Goal: Task Accomplishment & Management: Manage account settings

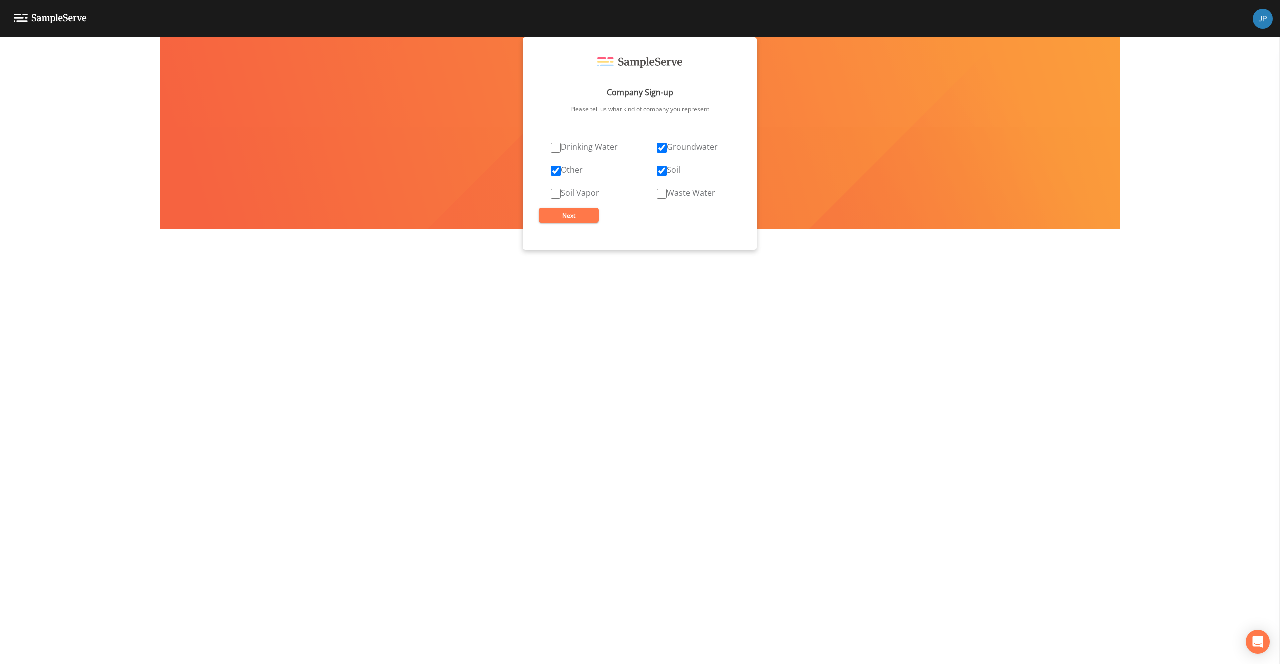
click at [489, 171] on div "Company Sign-up Please tell us what kind of company you represent Drinking Wate…" at bounding box center [640, 350] width 1280 height 626
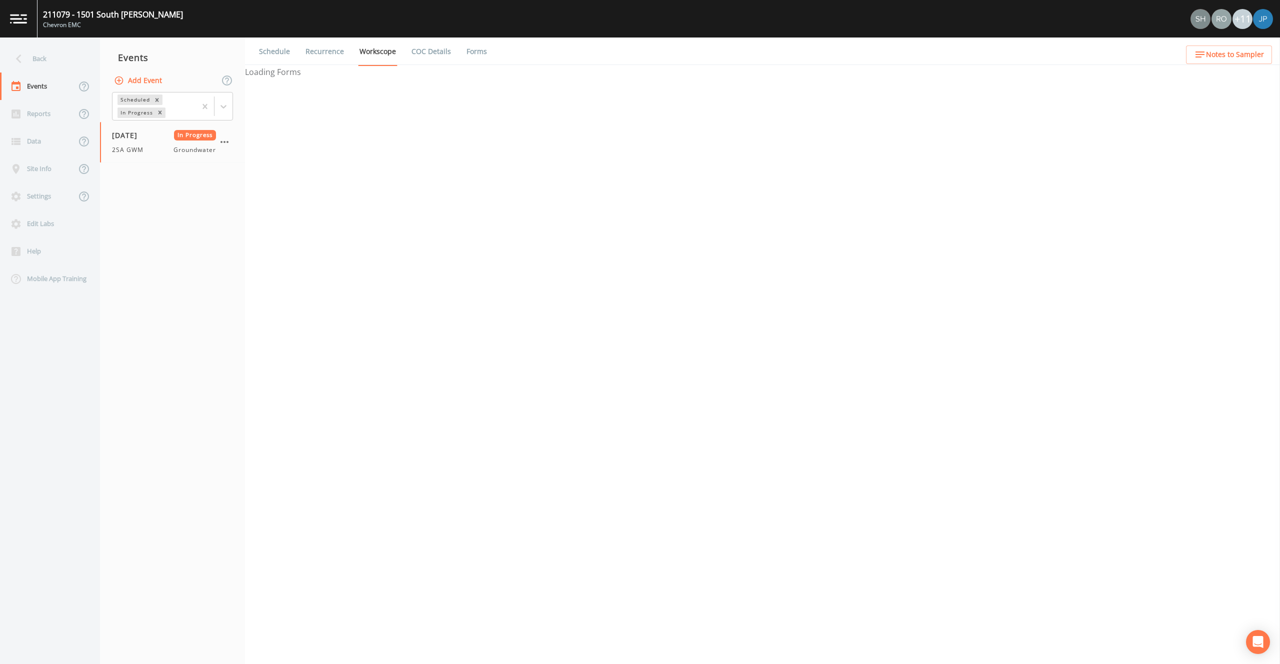
select select "0b1af911-289b-4d7b-9fdf-156f6d27a2cf"
select select "4f082be6-97a7-4f70-a81f-c26a4e896ad7"
select select "0b1af911-289b-4d7b-9fdf-156f6d27a2cf"
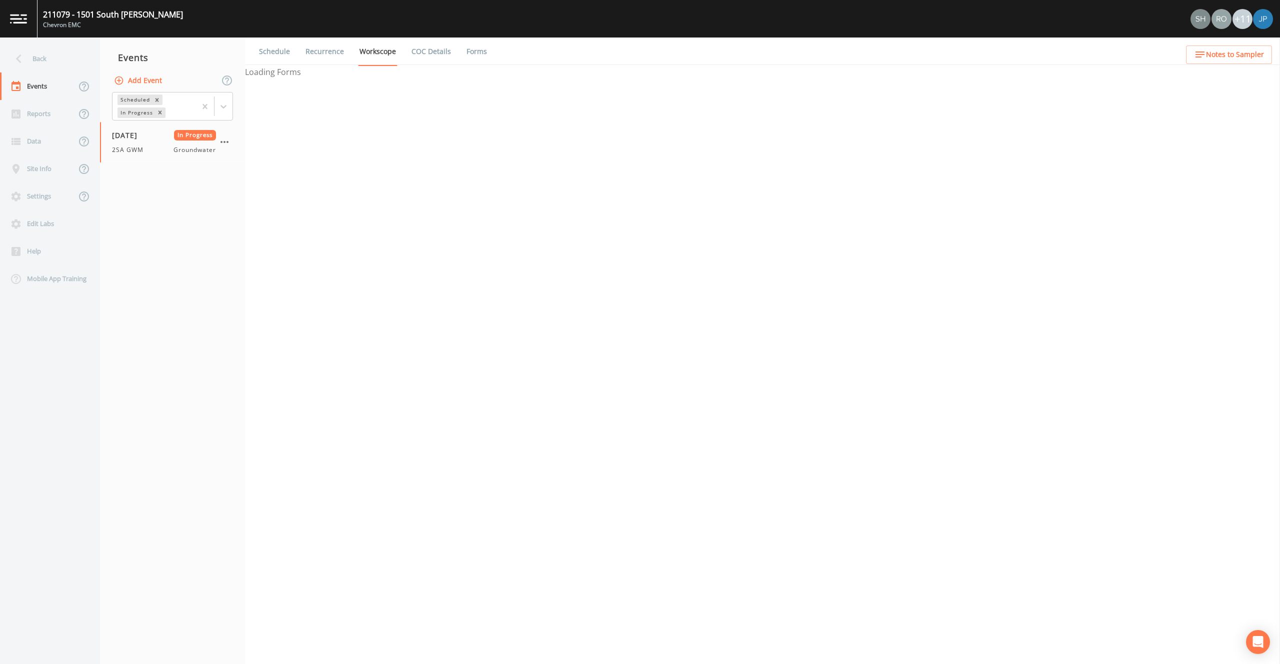
select select "0b1af911-289b-4d7b-9fdf-156f6d27a2cf"
select select "9b84d7a4-264d-4943-8300-d9a3355932f4"
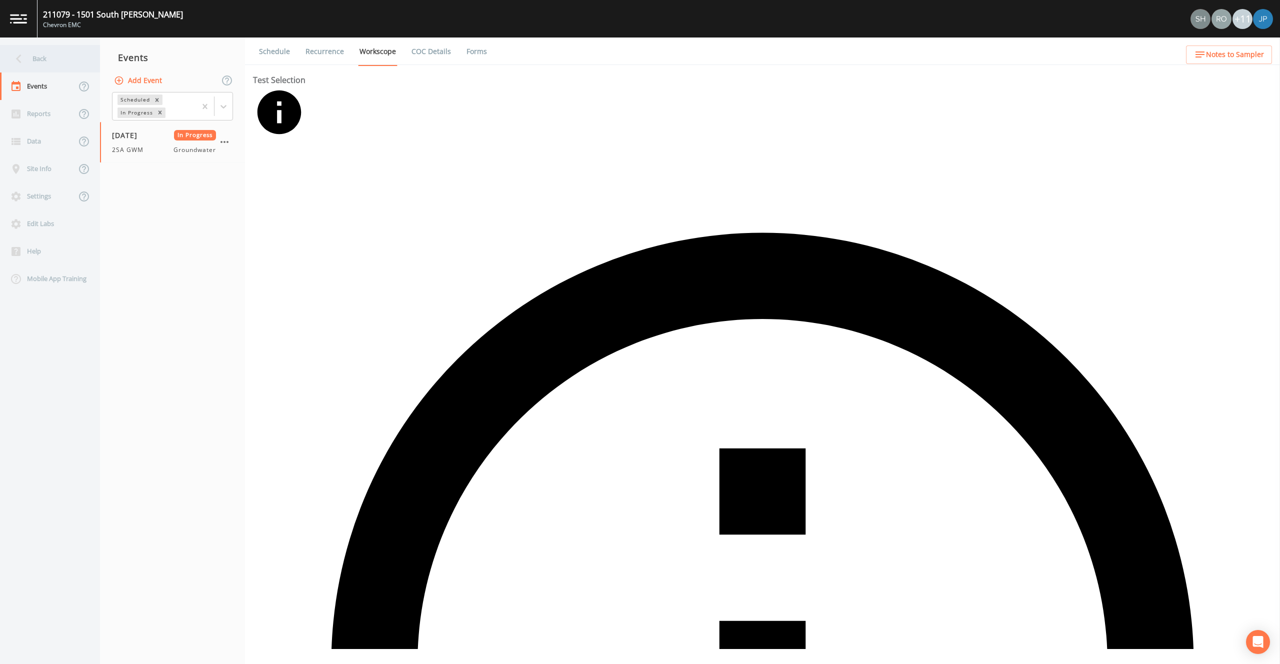
click at [25, 49] on div "Back" at bounding box center [45, 58] width 90 height 27
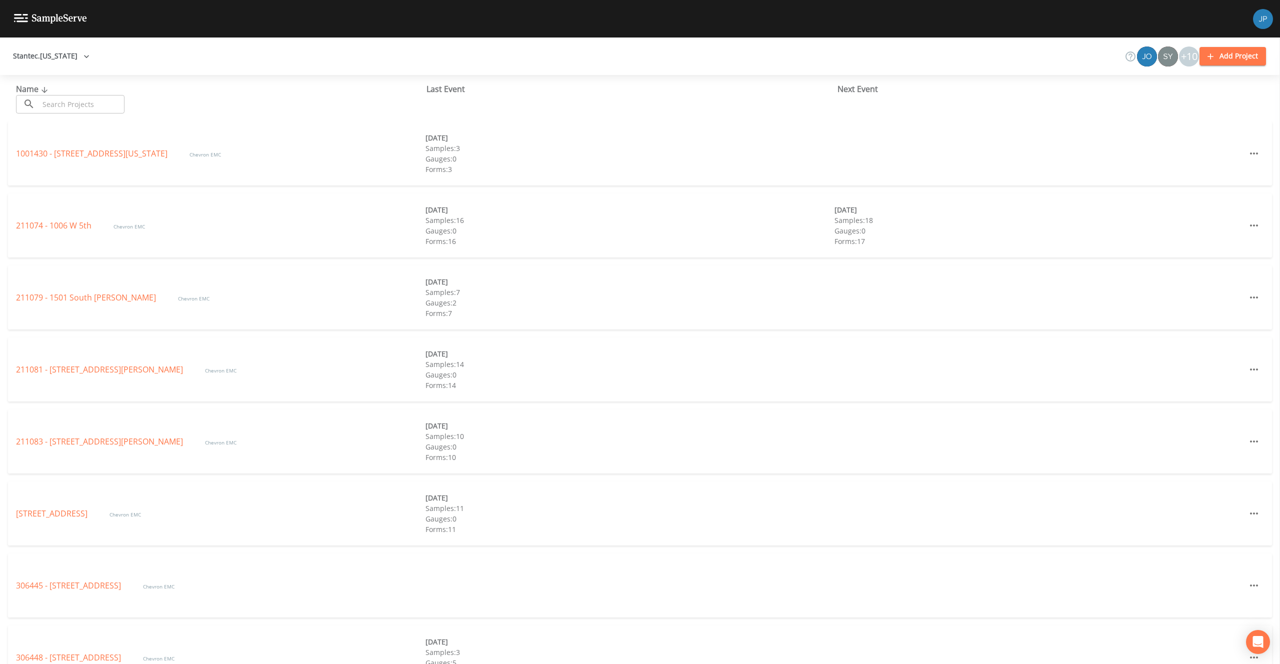
click at [37, 53] on button "Stantec.Alaska" at bounding box center [51, 56] width 84 height 18
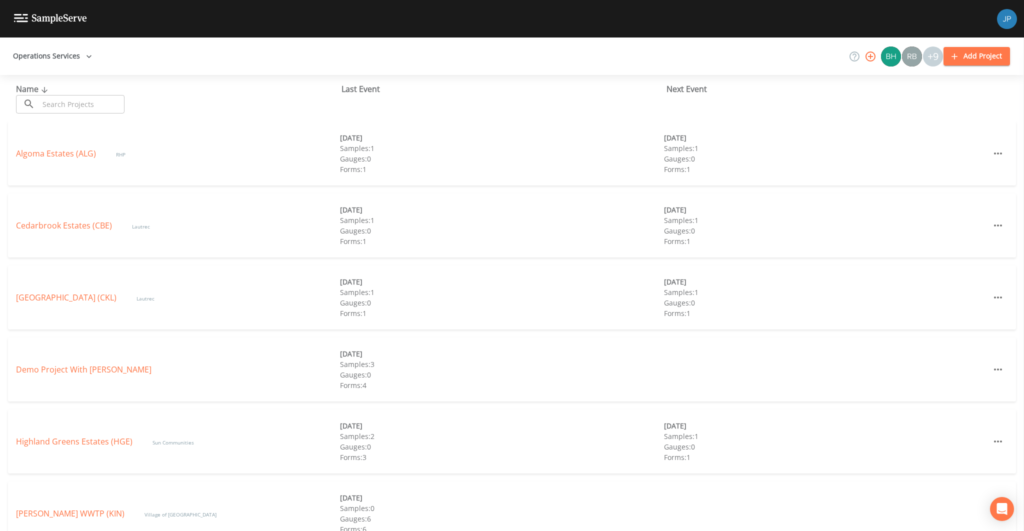
click at [237, 263] on div "Cedarbrook Estates (CBE) Lautrec 09/01/2025 Samples: 1 Gauges: 0 Forms: 1 09/08…" at bounding box center [512, 229] width 1024 height 72
click at [244, 237] on div "Cedarbrook Estates (CBE) Lautrec 09/01/2025 Samples: 1 Gauges: 0 Forms: 1 09/08…" at bounding box center [512, 225] width 1008 height 64
click at [77, 151] on link "Algoma Estates (ALG)" at bounding box center [56, 153] width 80 height 11
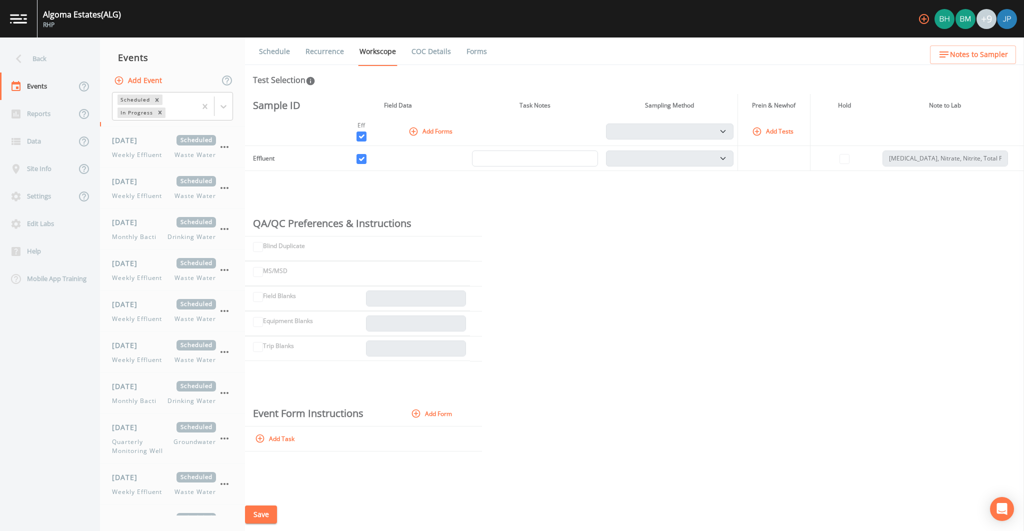
scroll to position [135, 0]
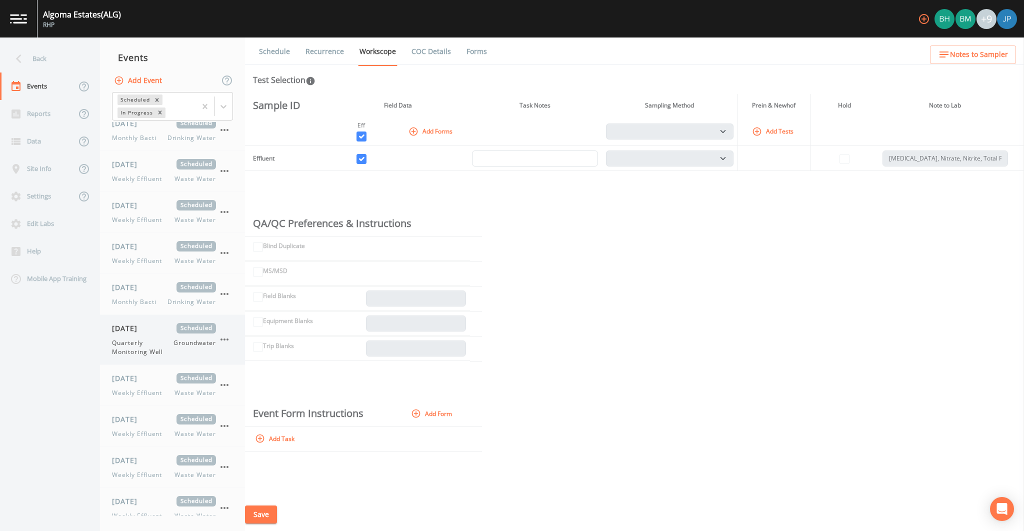
click at [156, 344] on span "Quarterly Monitoring Well" at bounding box center [142, 347] width 61 height 18
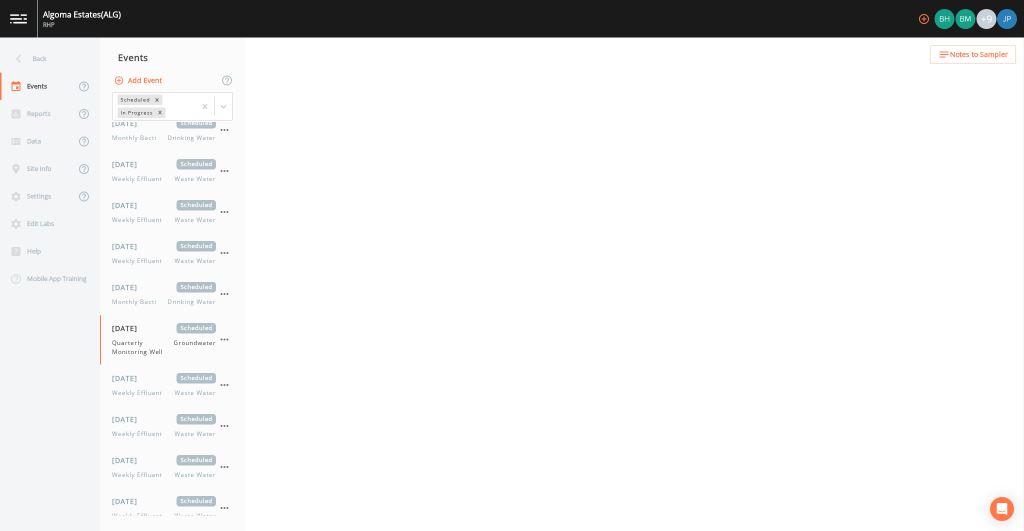
select select "0b1af911-289b-4d7b-9fdf-156f6d27a2cf"
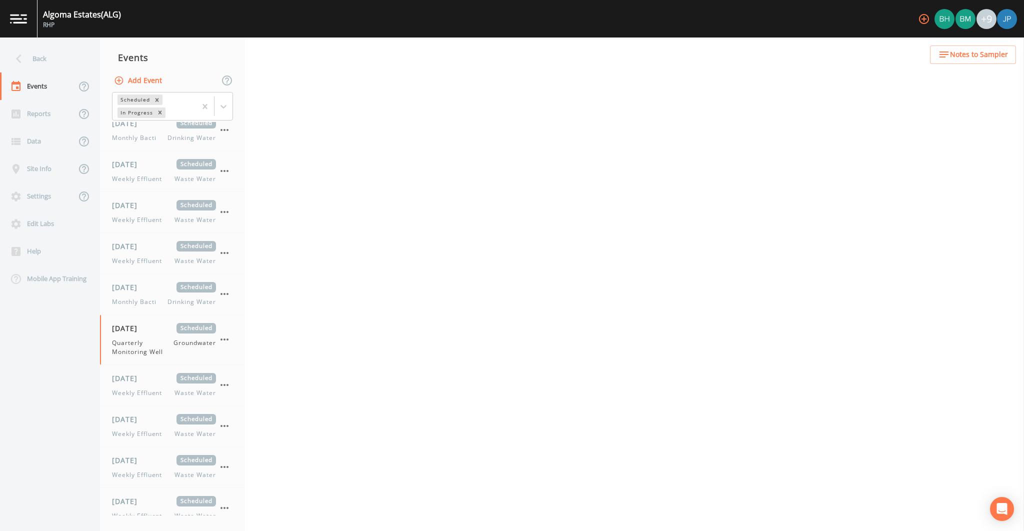
select select "0b1af911-289b-4d7b-9fdf-156f6d27a2cf"
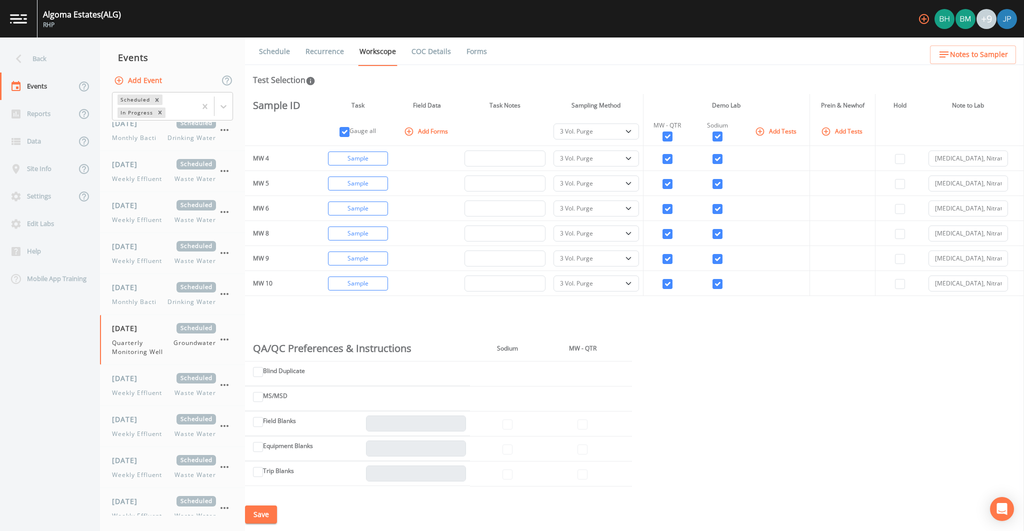
click at [393, 319] on div "Sample ID Task Field Data Task Notes Sampling Method Demo Lab Prein & Newhof Ho…" at bounding box center [634, 296] width 779 height 404
click at [68, 64] on div "Back" at bounding box center [45, 58] width 90 height 27
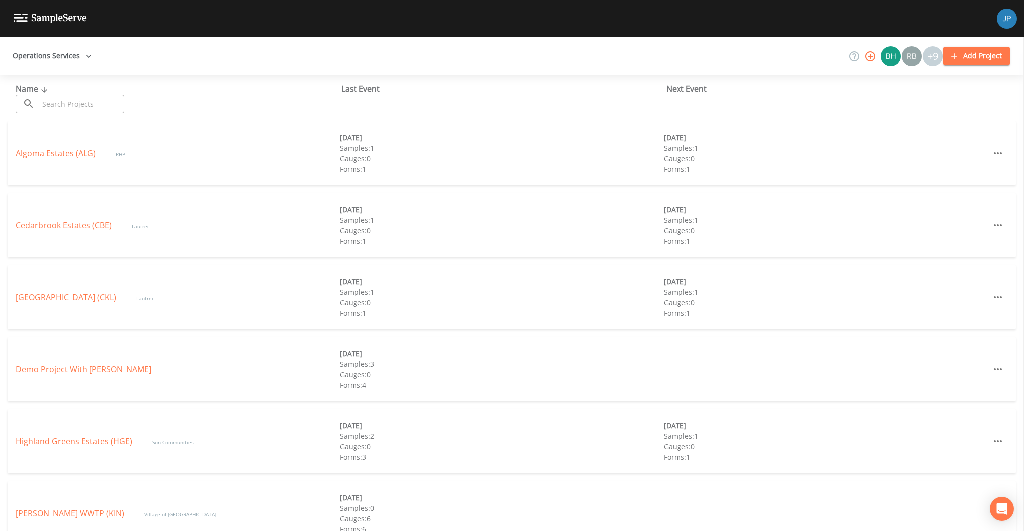
scroll to position [5, 0]
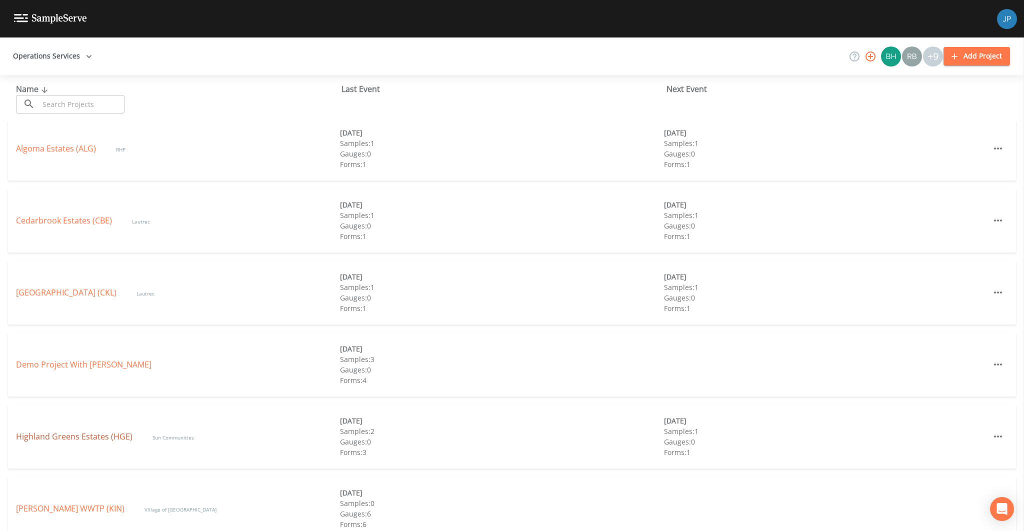
click at [91, 440] on link "Highland Greens Estates (HGE)" at bounding box center [74, 436] width 116 height 11
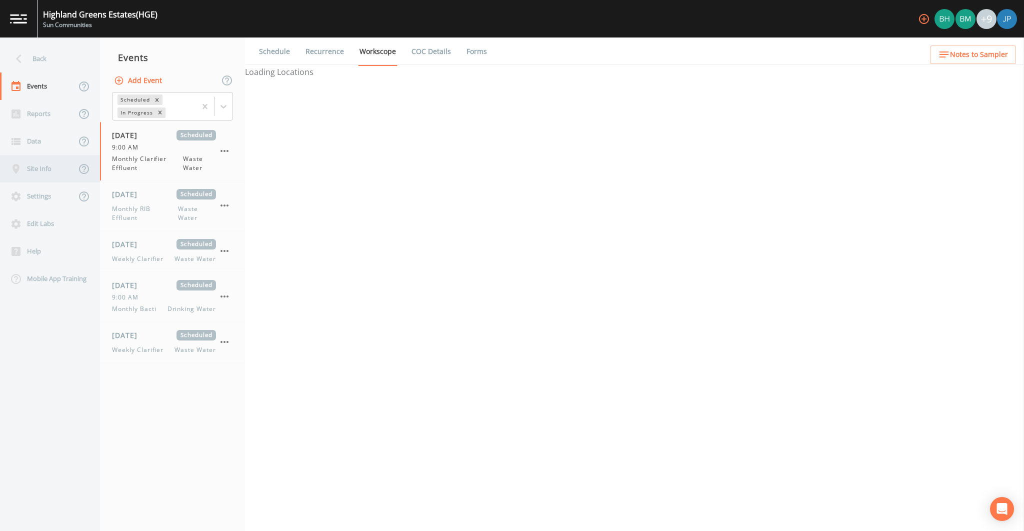
select select "092b3f94-5697-4c94-9891-da161916fdbb"
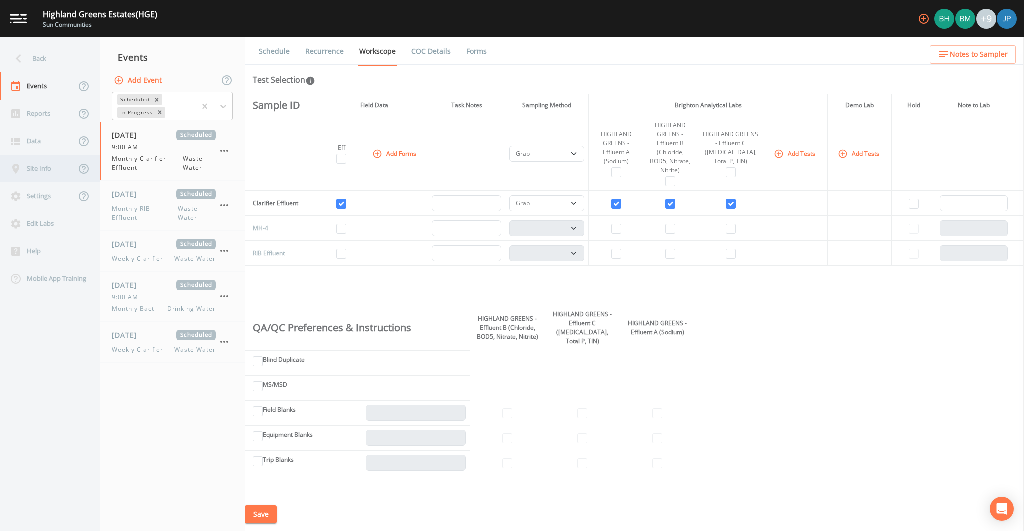
click at [48, 173] on div "Site Info" at bounding box center [38, 168] width 76 height 27
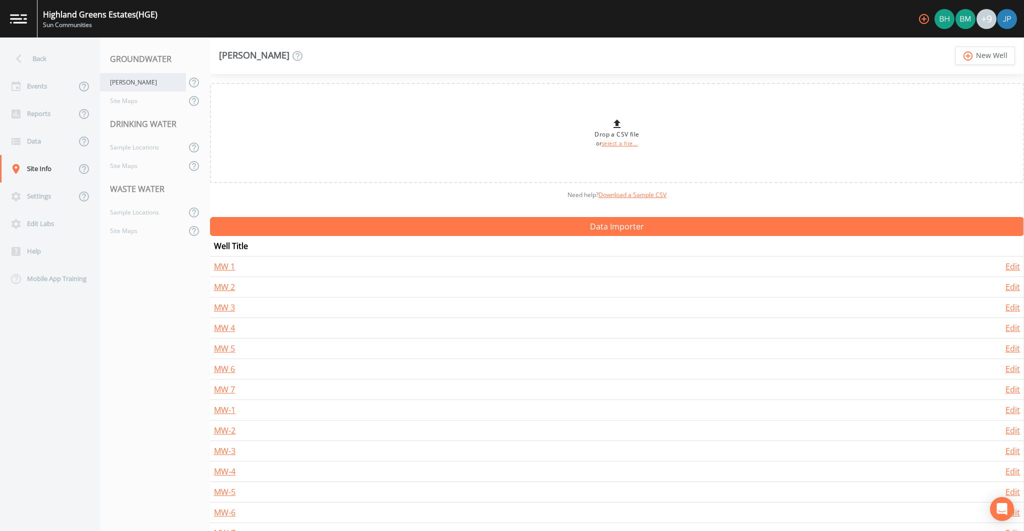
click at [134, 84] on div "Wells" at bounding box center [143, 82] width 86 height 18
click at [50, 93] on div "Events" at bounding box center [38, 85] width 76 height 27
select select "092b3f94-5697-4c94-9891-da161916fdbb"
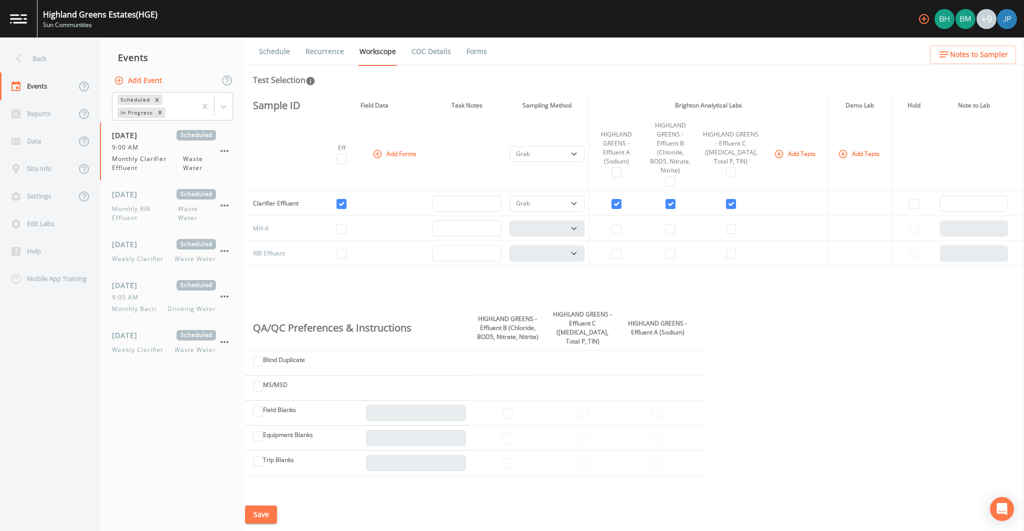
click at [163, 377] on nav "Events Add Event Scheduled In Progress 09/01/2025 Scheduled 9:00 AM Monthly Cla…" at bounding box center [172, 283] width 145 height 493
click at [41, 141] on div "Data" at bounding box center [38, 140] width 76 height 27
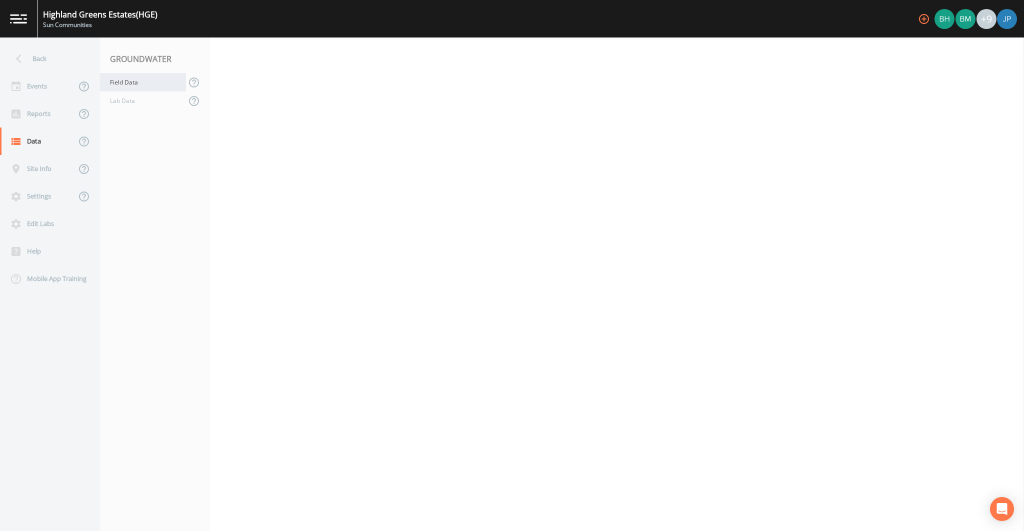
click at [151, 88] on div "Field Data" at bounding box center [143, 82] width 86 height 18
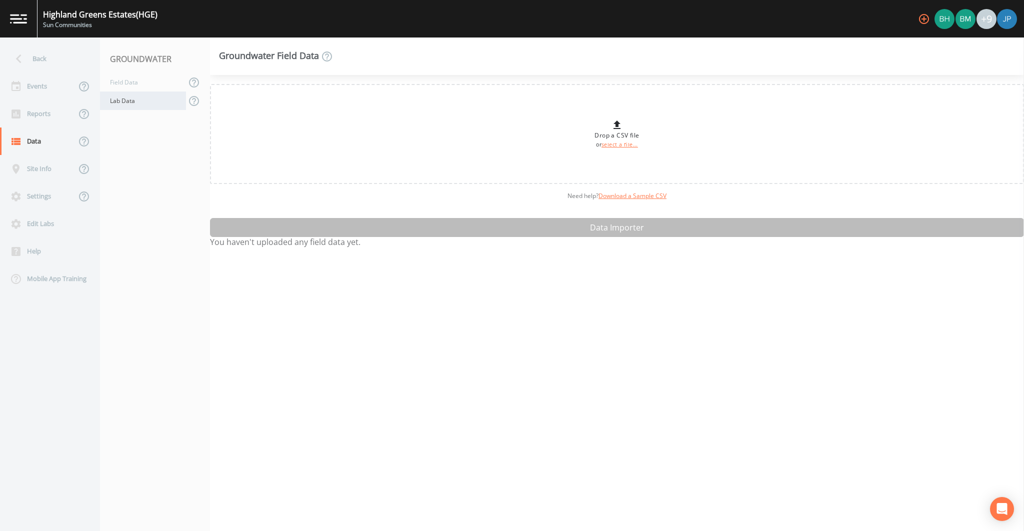
click at [146, 98] on div "Lab Data" at bounding box center [143, 100] width 86 height 18
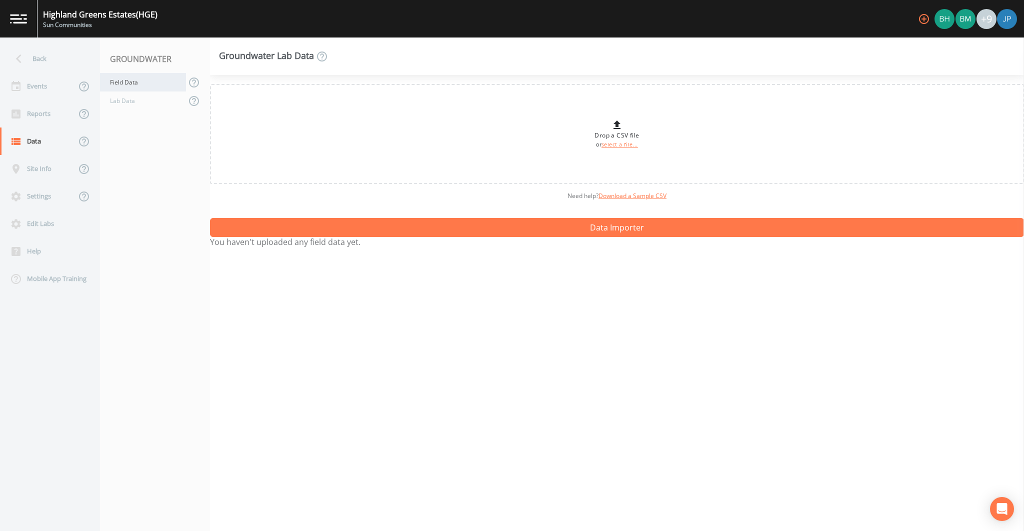
click at [122, 87] on div "Field Data" at bounding box center [143, 82] width 86 height 18
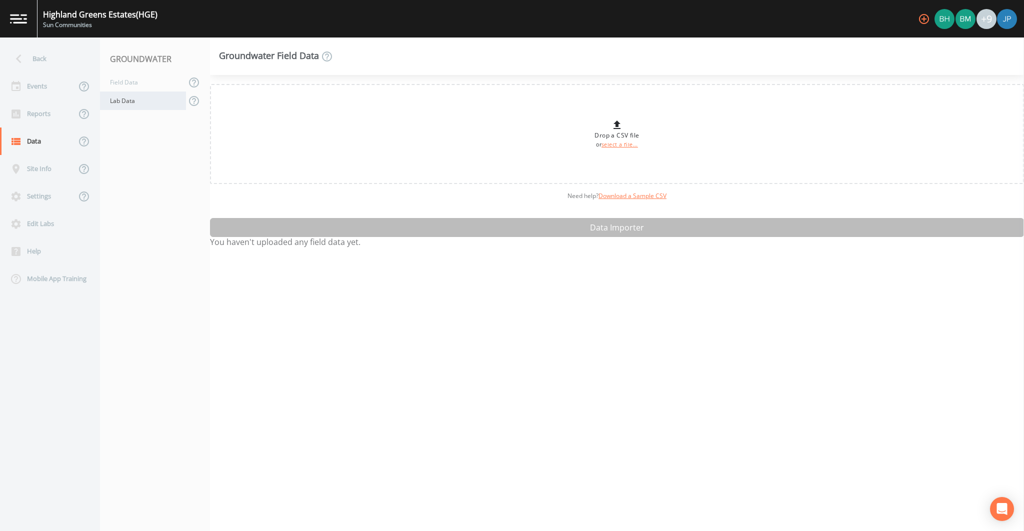
click at [125, 102] on div "Lab Data" at bounding box center [143, 100] width 86 height 18
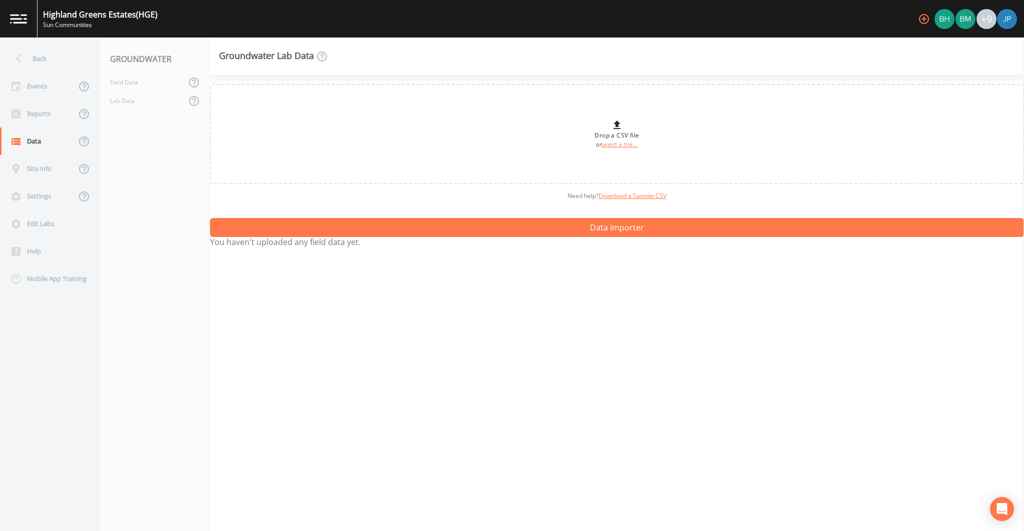
click at [254, 208] on div "Drop a CSV file or select a file... Need help?  Download a Sample CSV Data Impo…" at bounding box center [617, 303] width 814 height 456
click at [320, 295] on div "Drop a CSV file or select a file... Need help?  Download a Sample CSV Data Impo…" at bounding box center [617, 303] width 814 height 456
click at [40, 176] on div "Site Info" at bounding box center [38, 168] width 76 height 27
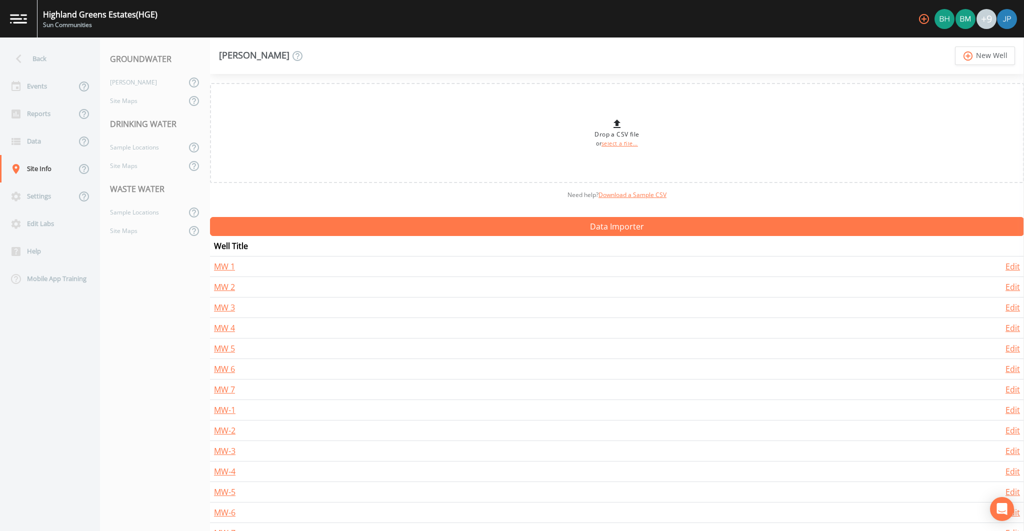
click at [182, 259] on nav "GROUNDWATER Wells Site Maps DRINKING WATER Sample Locations Site Maps WASTE WAT…" at bounding box center [155, 283] width 110 height 493
click at [237, 208] on div "Drop a CSV file or select a file... Need help?  Download a Sample CSV Data Impo…" at bounding box center [617, 302] width 814 height 457
click at [133, 147] on div "Sample Locations" at bounding box center [143, 147] width 86 height 18
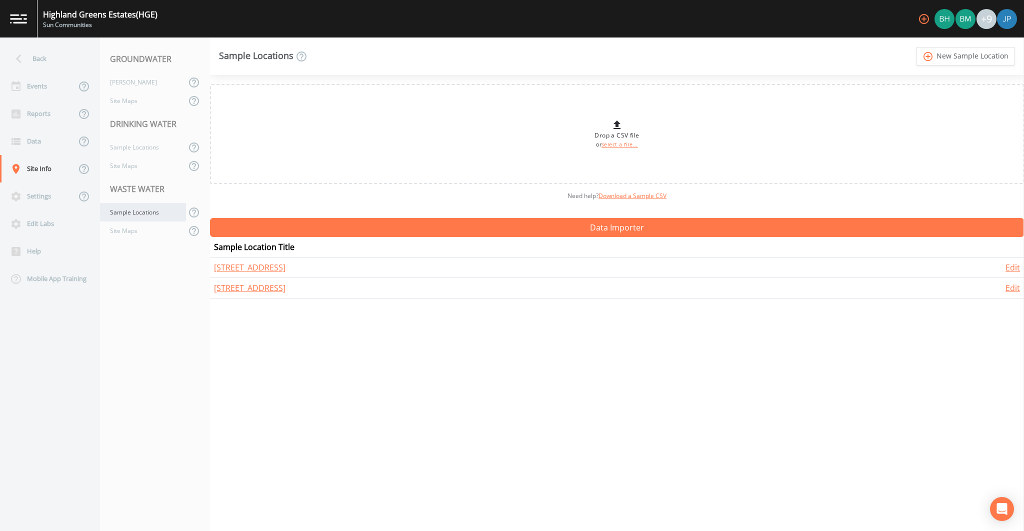
click at [136, 208] on div "Sample Locations" at bounding box center [143, 212] width 86 height 18
click at [143, 87] on div "Wells" at bounding box center [143, 82] width 86 height 18
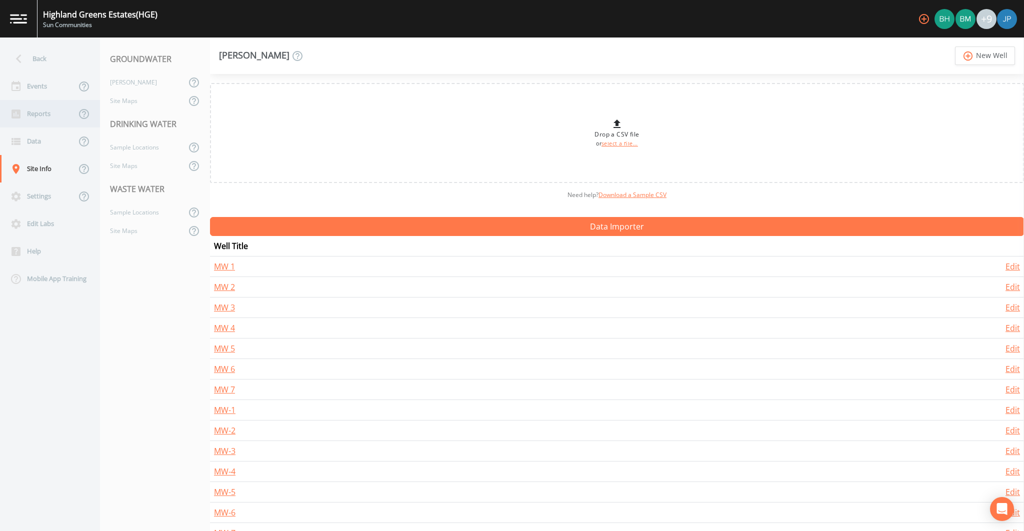
click at [30, 109] on div "Reports" at bounding box center [38, 113] width 76 height 27
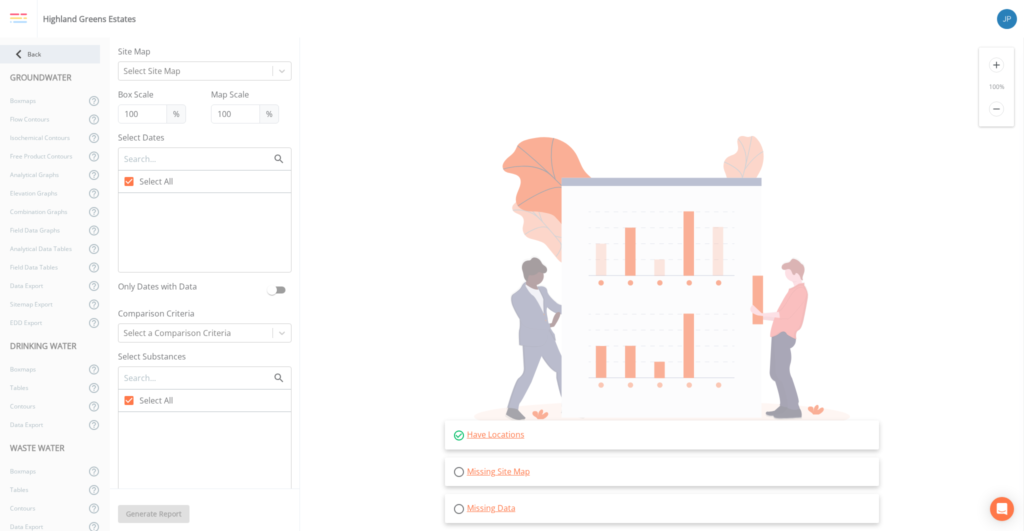
click at [39, 59] on div "Back" at bounding box center [50, 54] width 100 height 18
select select "092b3f94-5697-4c94-9891-da161916fdbb"
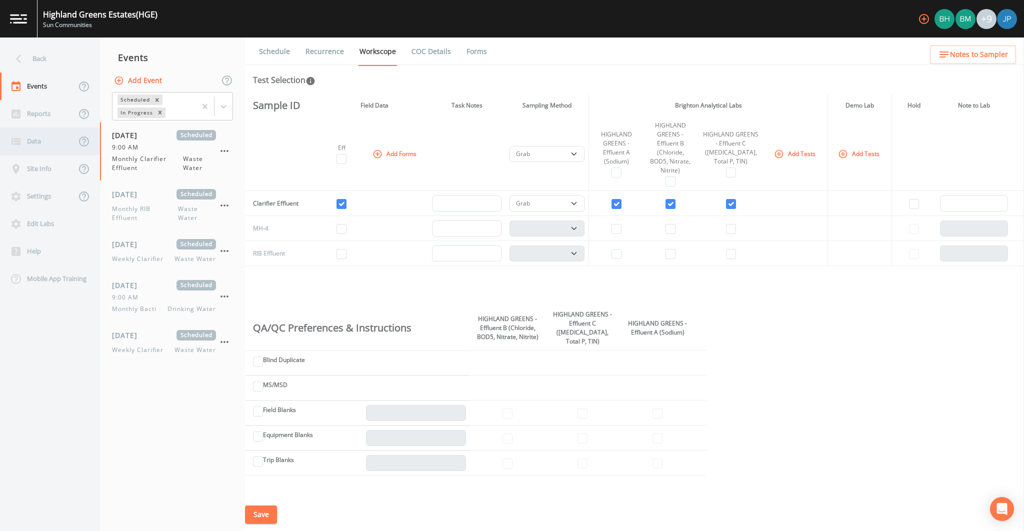
click at [32, 144] on div "Data" at bounding box center [38, 140] width 76 height 27
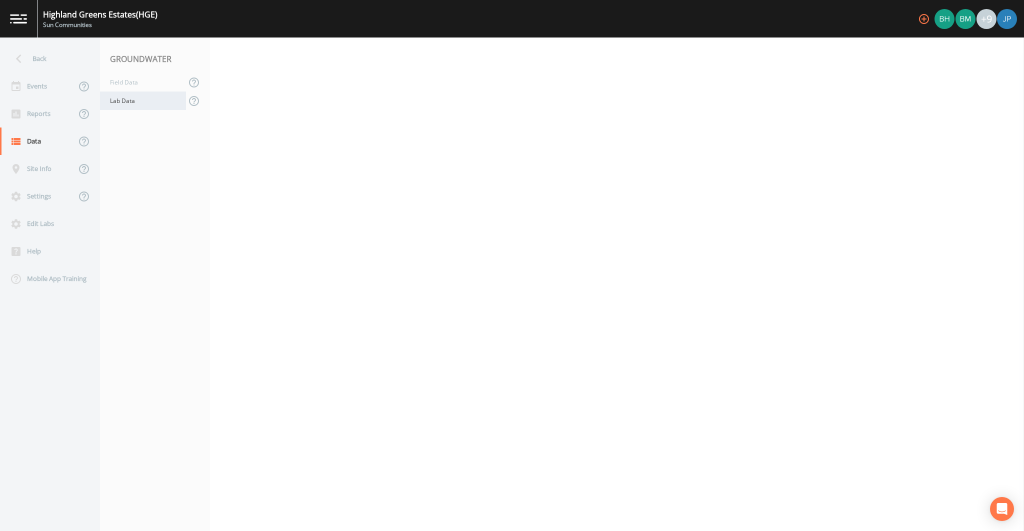
click at [149, 106] on div "Lab Data" at bounding box center [143, 100] width 86 height 18
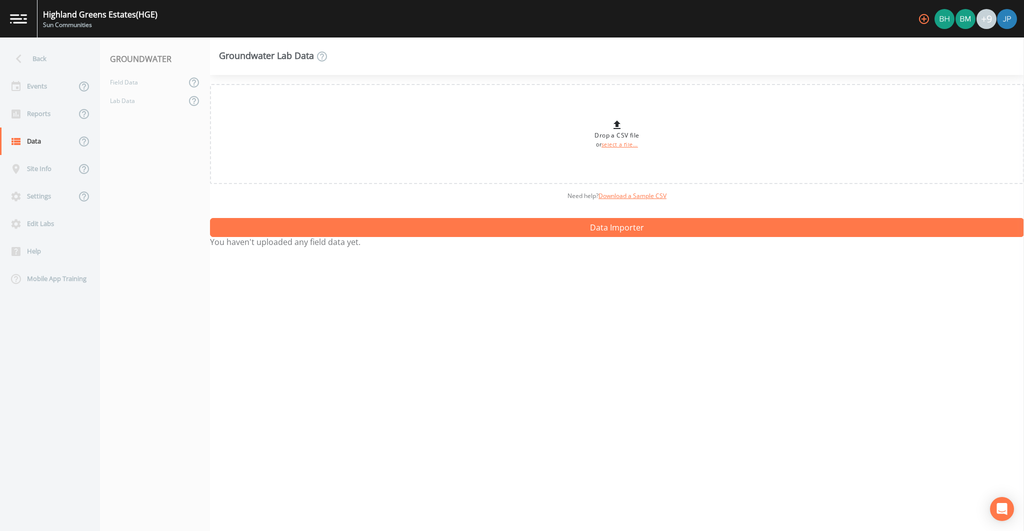
click at [263, 204] on div "Need help?  Download a Sample CSV" at bounding box center [617, 196] width 814 height 24
click at [262, 200] on div "Need help?  Download a Sample CSV" at bounding box center [617, 196] width 814 height 24
click at [42, 69] on div "Back" at bounding box center [45, 58] width 90 height 27
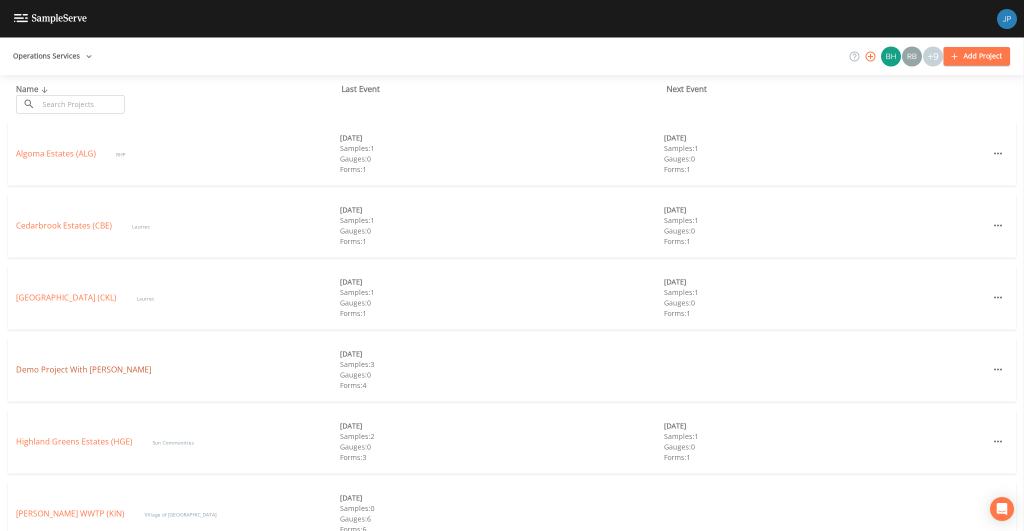
click at [58, 366] on link "Demo Project With Josh" at bounding box center [83, 369] width 135 height 11
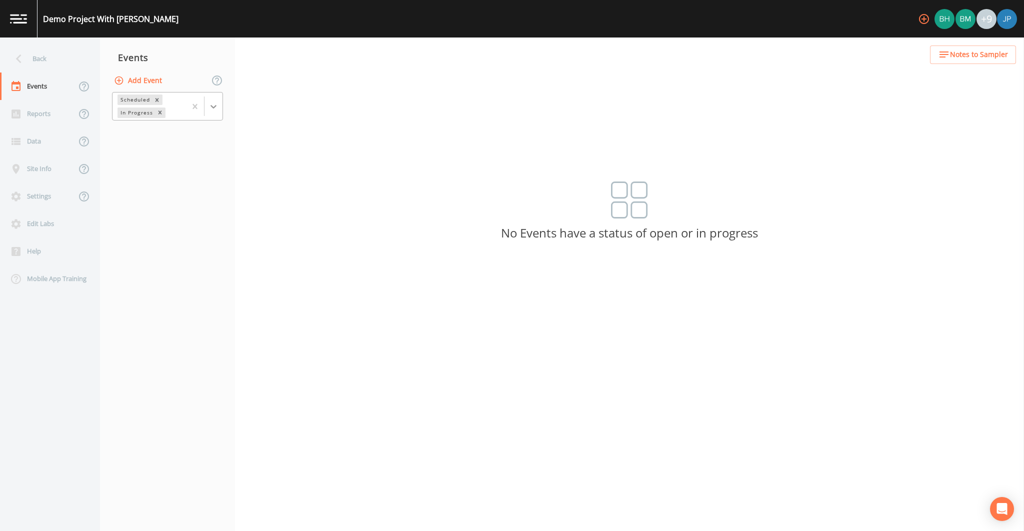
click at [208, 107] on icon at bounding box center [213, 106] width 10 height 10
click at [178, 135] on div "Completed" at bounding box center [167, 134] width 111 height 17
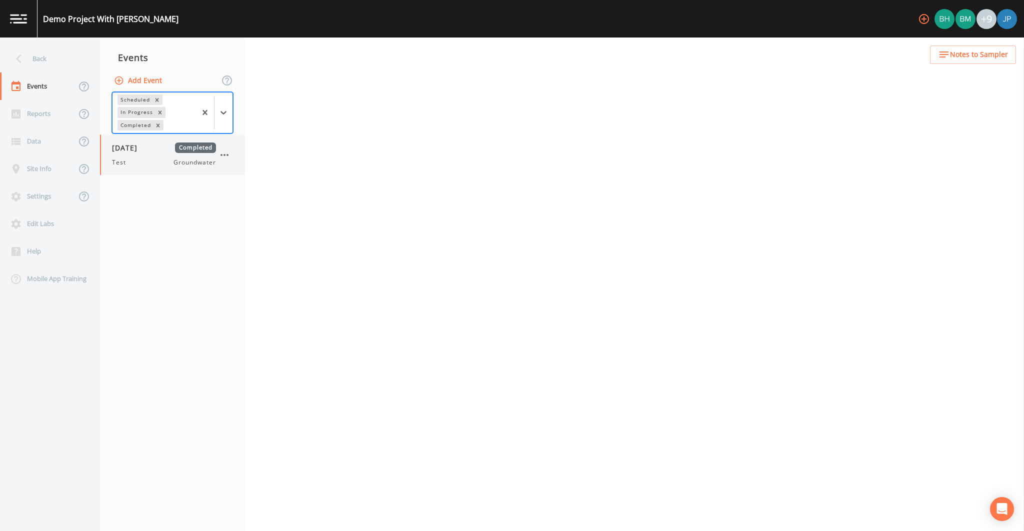
click at [174, 162] on span "Groundwater" at bounding box center [194, 162] width 42 height 9
select select "4f082be6-97a7-4f70-a81f-c26a4e896ad7"
select select "0b1af911-289b-4d7b-9fdf-156f6d27a2cf"
select select "0ea3a9eb-189a-4f45-80fe-8034cc6e1ae5"
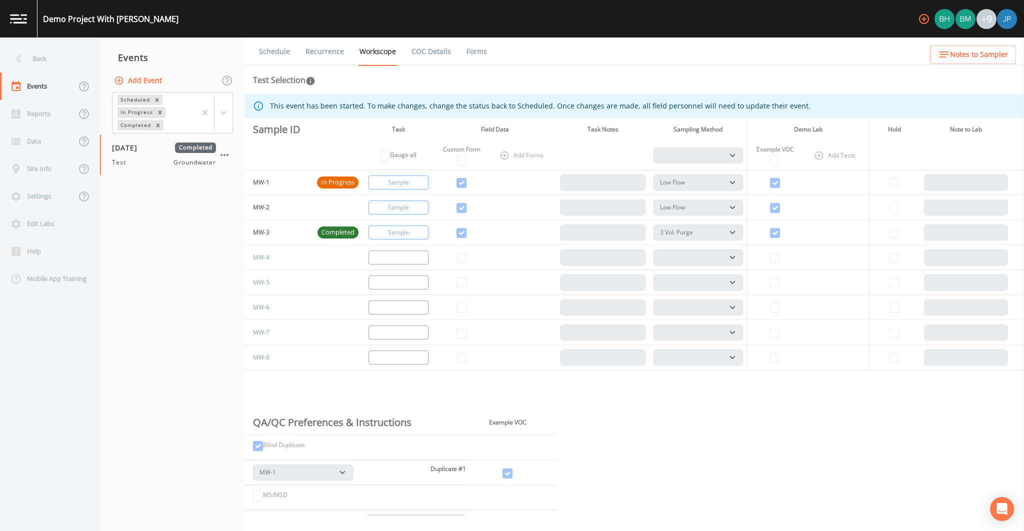
click at [332, 55] on link "Recurrence" at bounding box center [324, 51] width 41 height 28
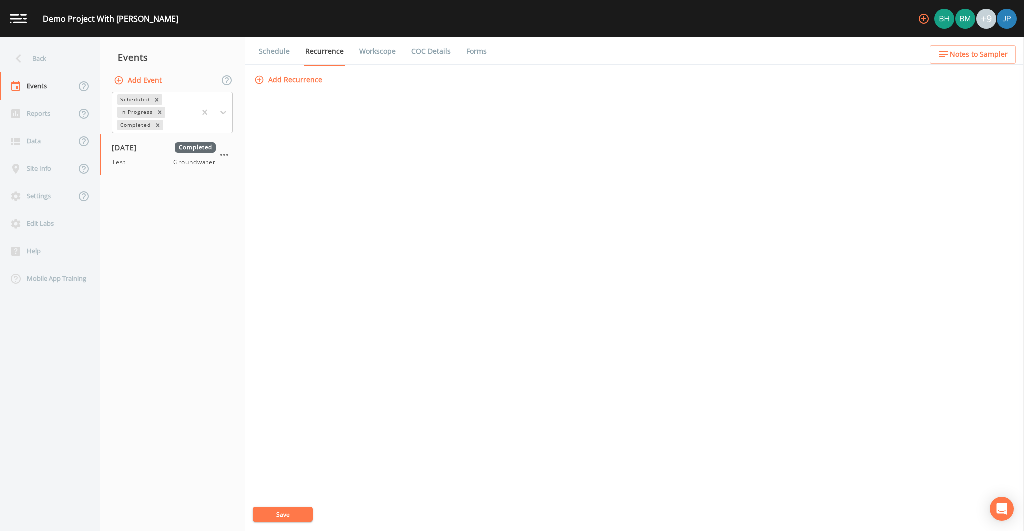
click at [361, 53] on link "Workscope" at bounding box center [377, 51] width 39 height 28
select select "4f082be6-97a7-4f70-a81f-c26a4e896ad7"
select select "0b1af911-289b-4d7b-9fdf-156f6d27a2cf"
select select "0ea3a9eb-189a-4f45-80fe-8034cc6e1ae5"
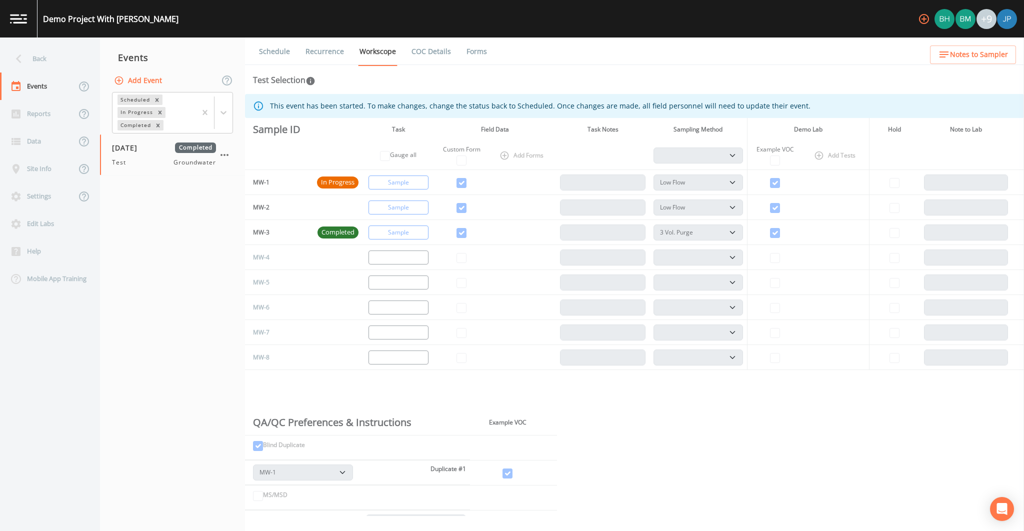
click at [313, 52] on link "Recurrence" at bounding box center [324, 51] width 41 height 28
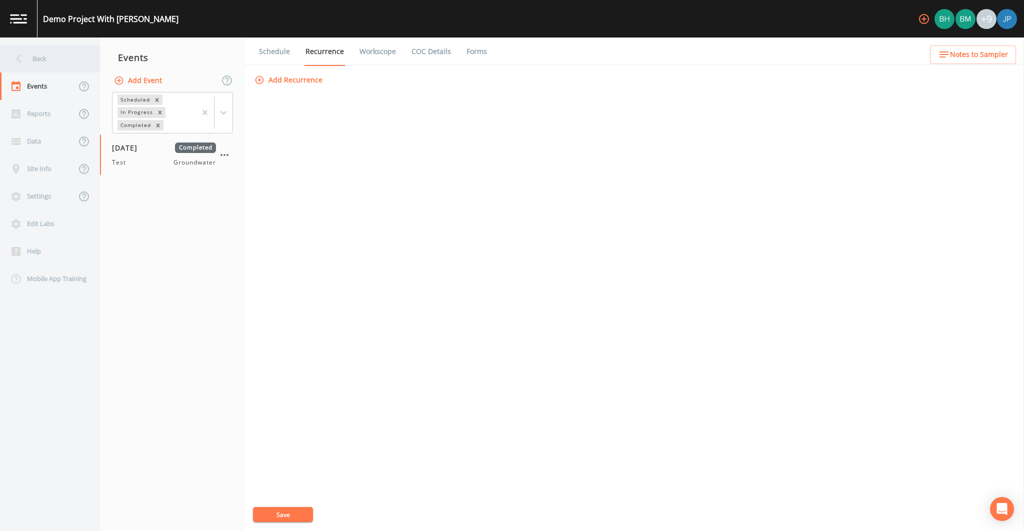
click at [84, 55] on div "Back" at bounding box center [45, 58] width 90 height 27
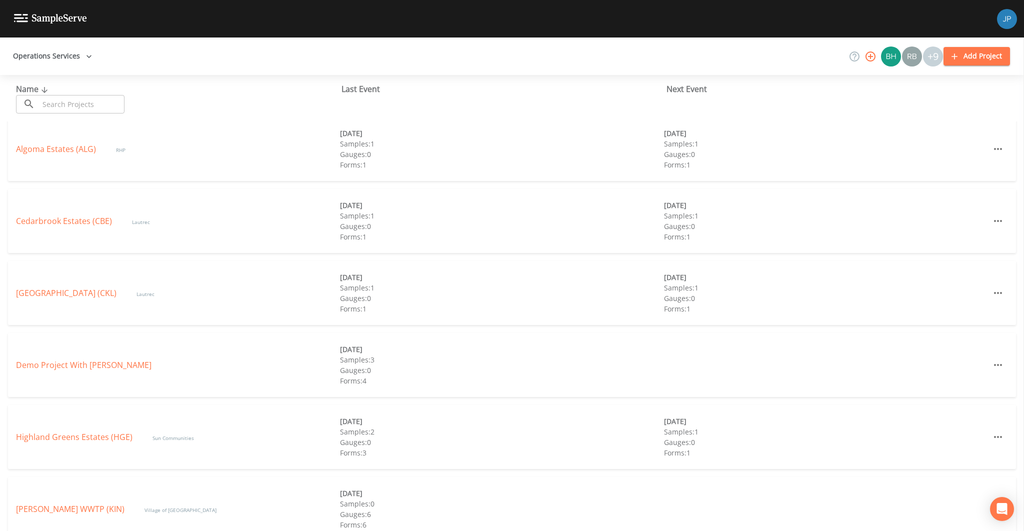
scroll to position [15, 0]
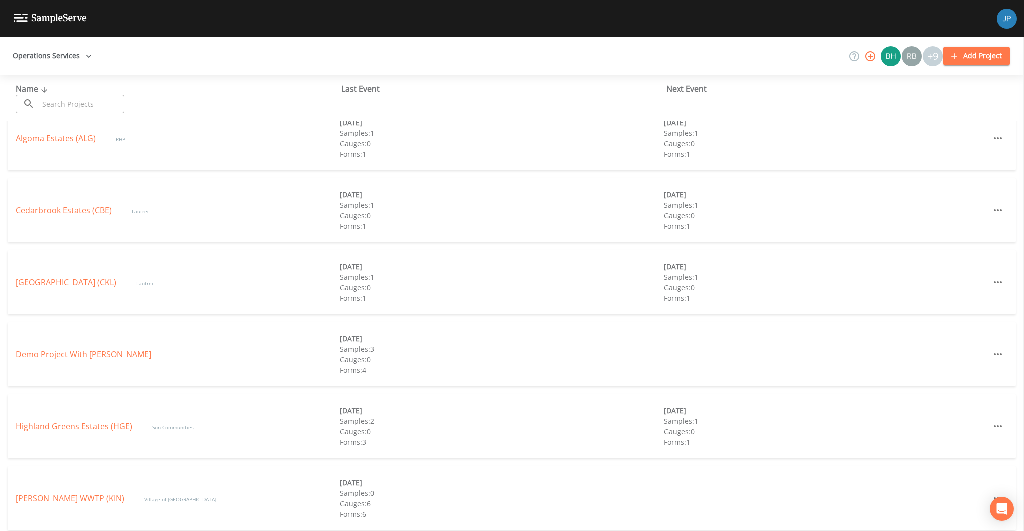
click at [503, 362] on div "Gauges: 0" at bounding box center [502, 359] width 324 height 10
click at [992, 354] on icon "button" at bounding box center [998, 354] width 12 height 12
click at [984, 393] on span "Delete" at bounding box center [984, 395] width 24 height 12
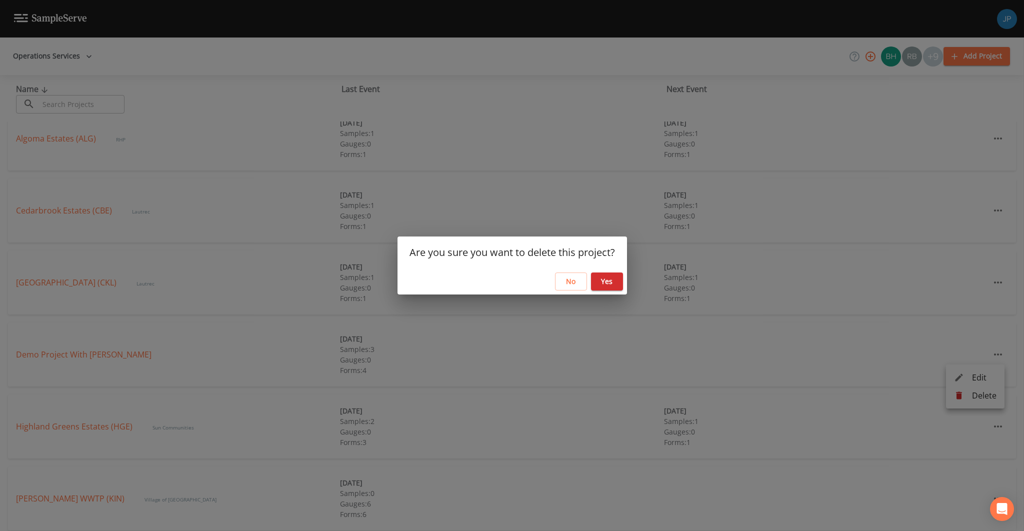
click at [610, 282] on button "Yes" at bounding box center [607, 281] width 32 height 18
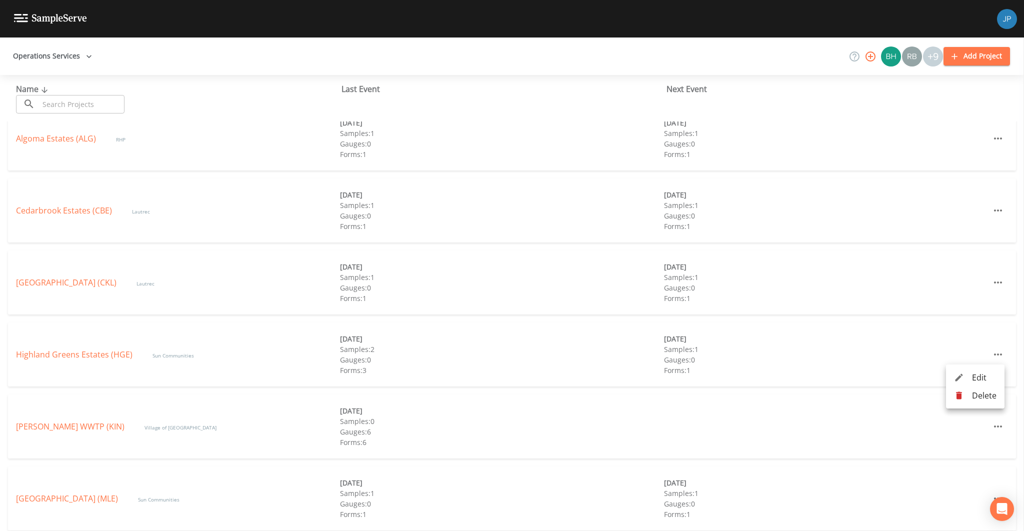
click at [221, 355] on div at bounding box center [512, 265] width 1024 height 531
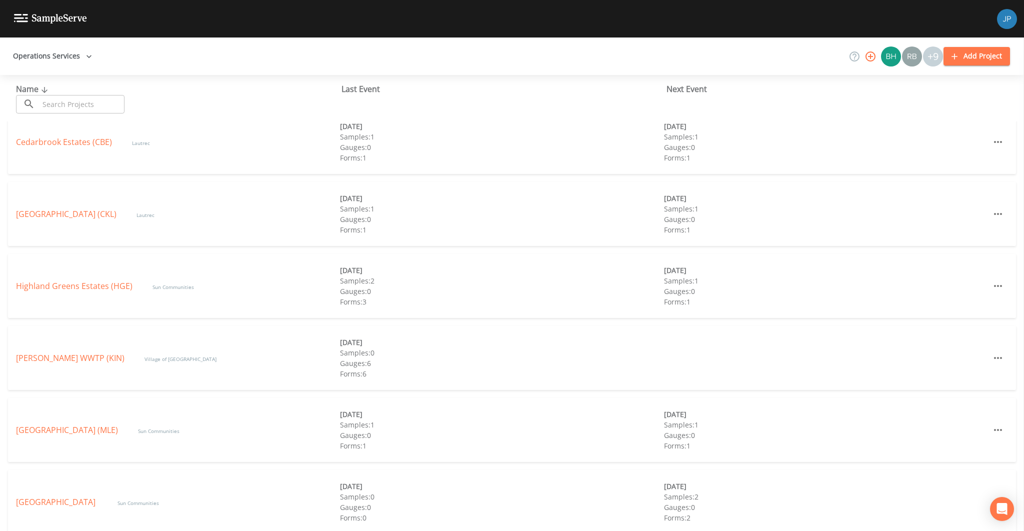
scroll to position [0, 0]
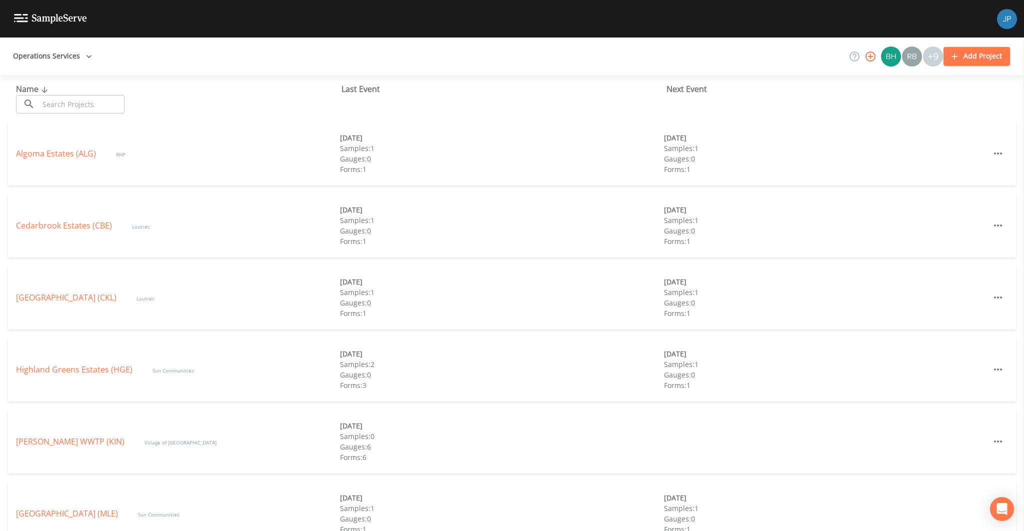
click at [42, 54] on button "Operations Services" at bounding box center [52, 56] width 87 height 18
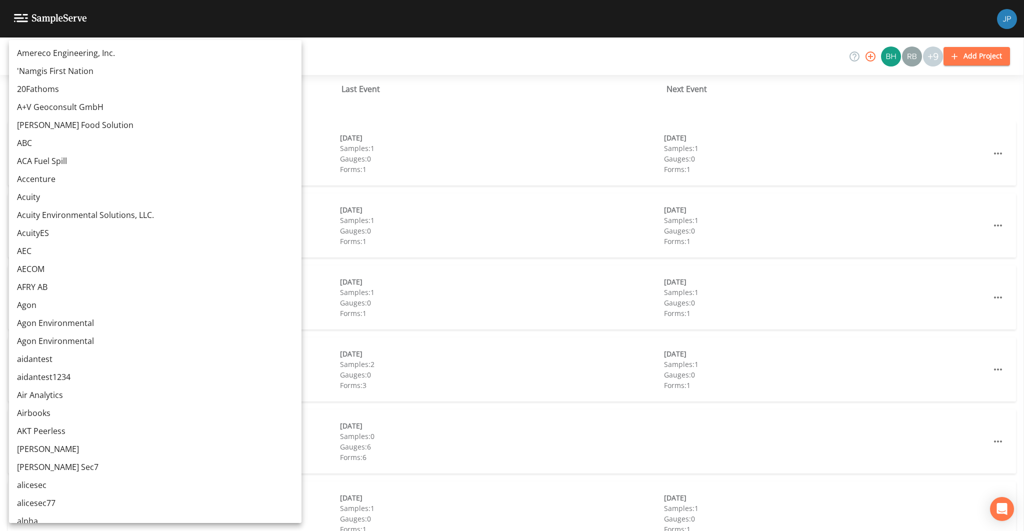
scroll to position [6304, 0]
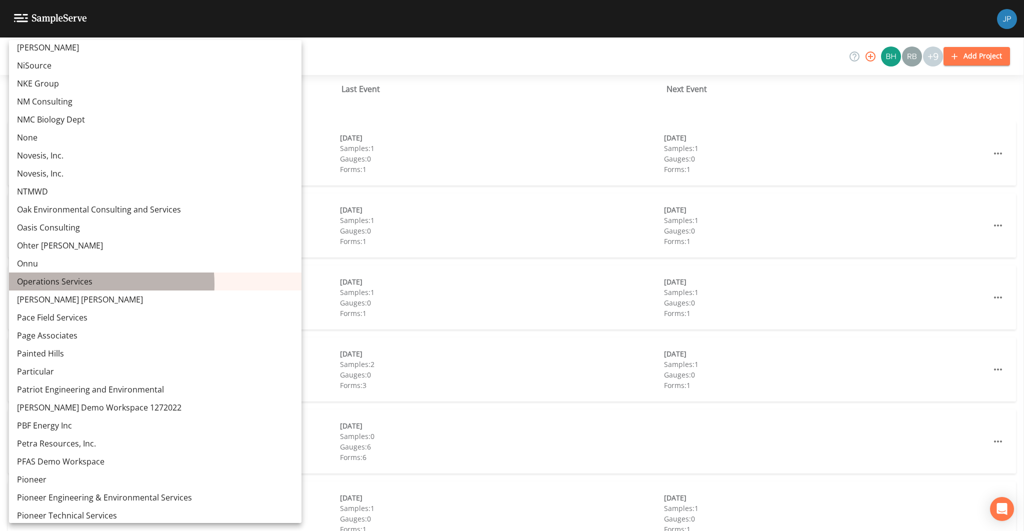
click at [80, 284] on link "Operations Services" at bounding box center [155, 281] width 292 height 18
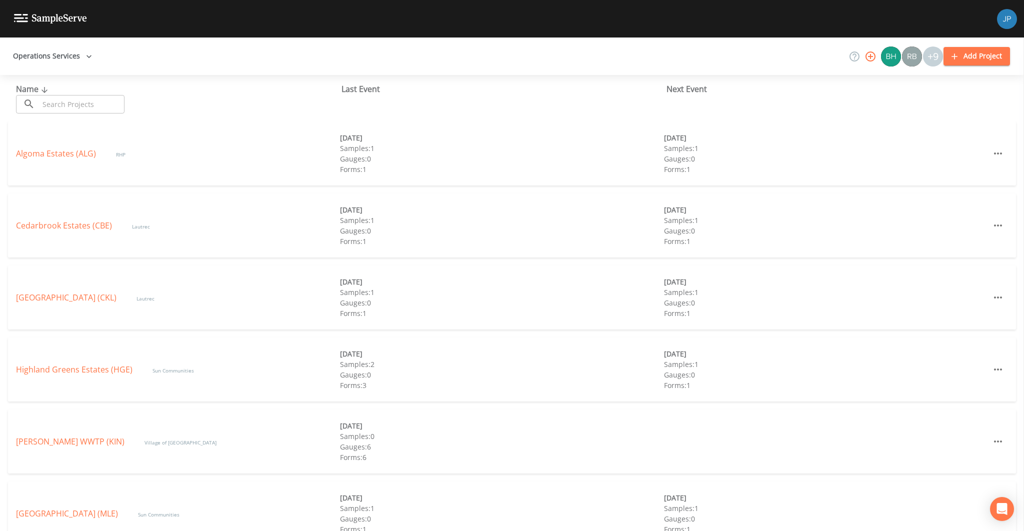
click at [458, 280] on div "[DATE]" at bounding box center [502, 281] width 324 height 10
click at [39, 52] on button "Operations Services" at bounding box center [52, 56] width 87 height 18
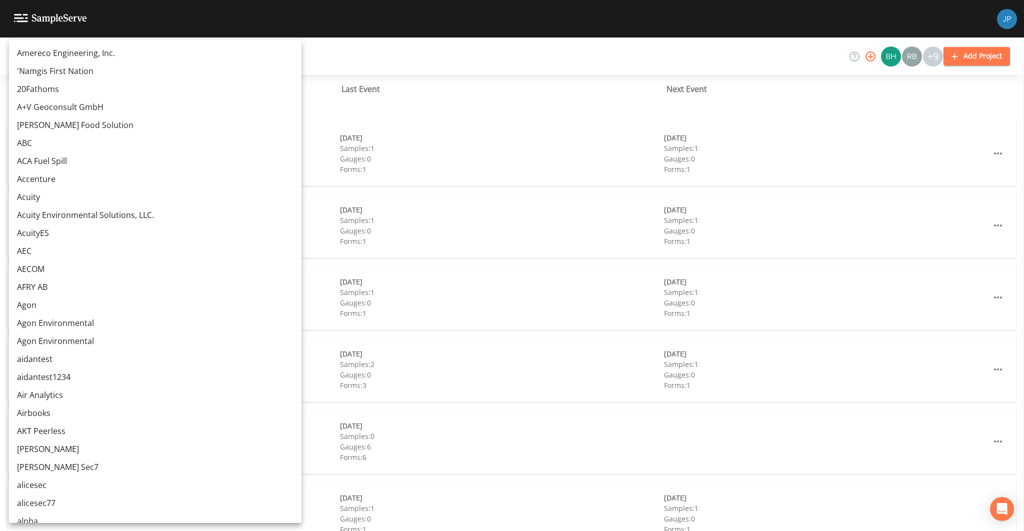
scroll to position [6304, 0]
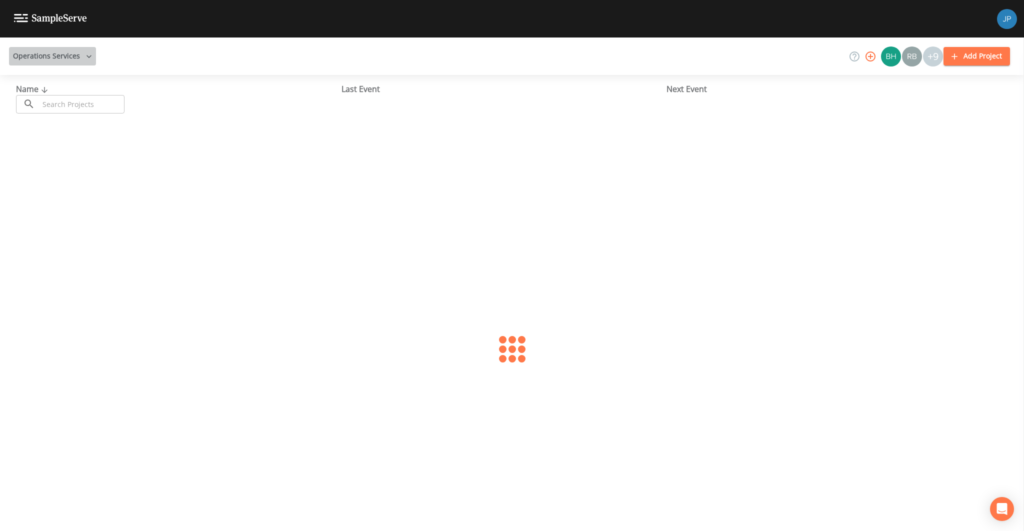
click at [84, 58] on icon "button" at bounding box center [89, 56] width 10 height 10
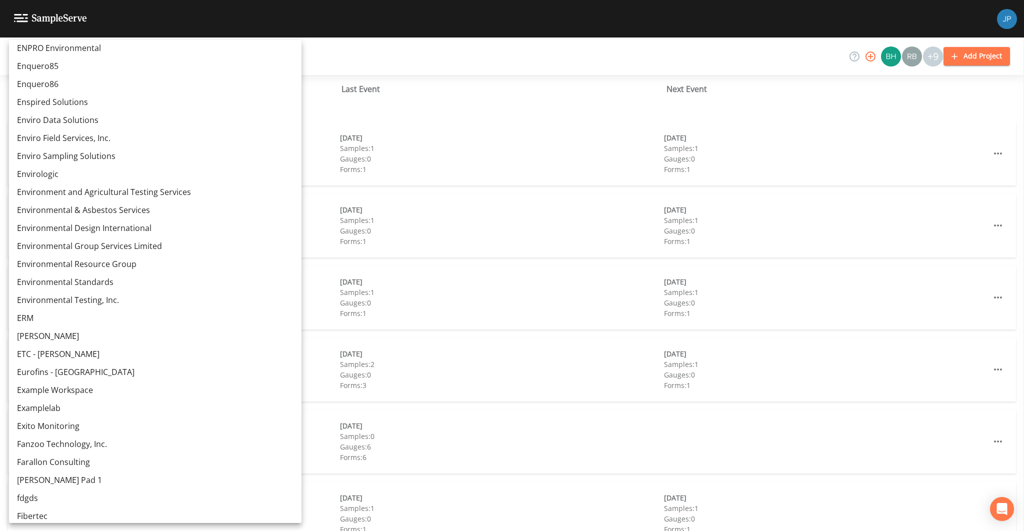
scroll to position [7833, 0]
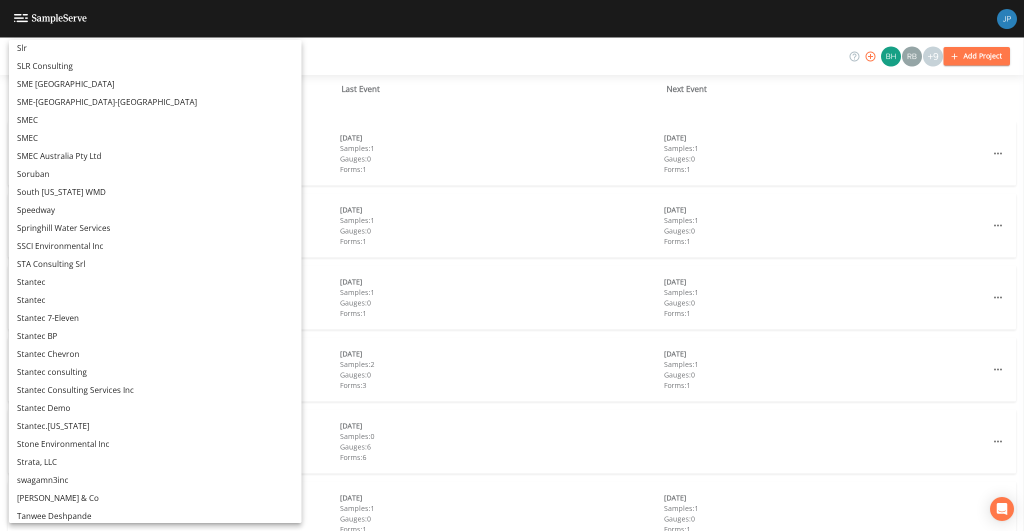
click at [75, 426] on link "Stantec.[US_STATE]" at bounding box center [155, 426] width 292 height 18
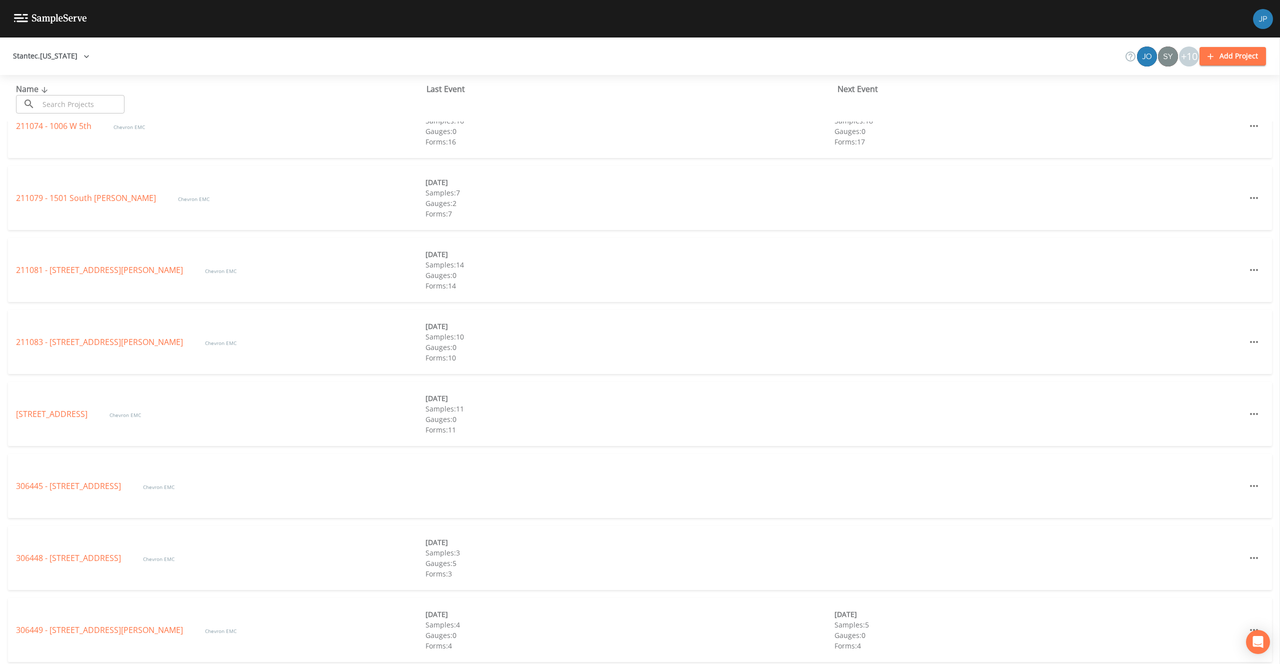
scroll to position [112, 0]
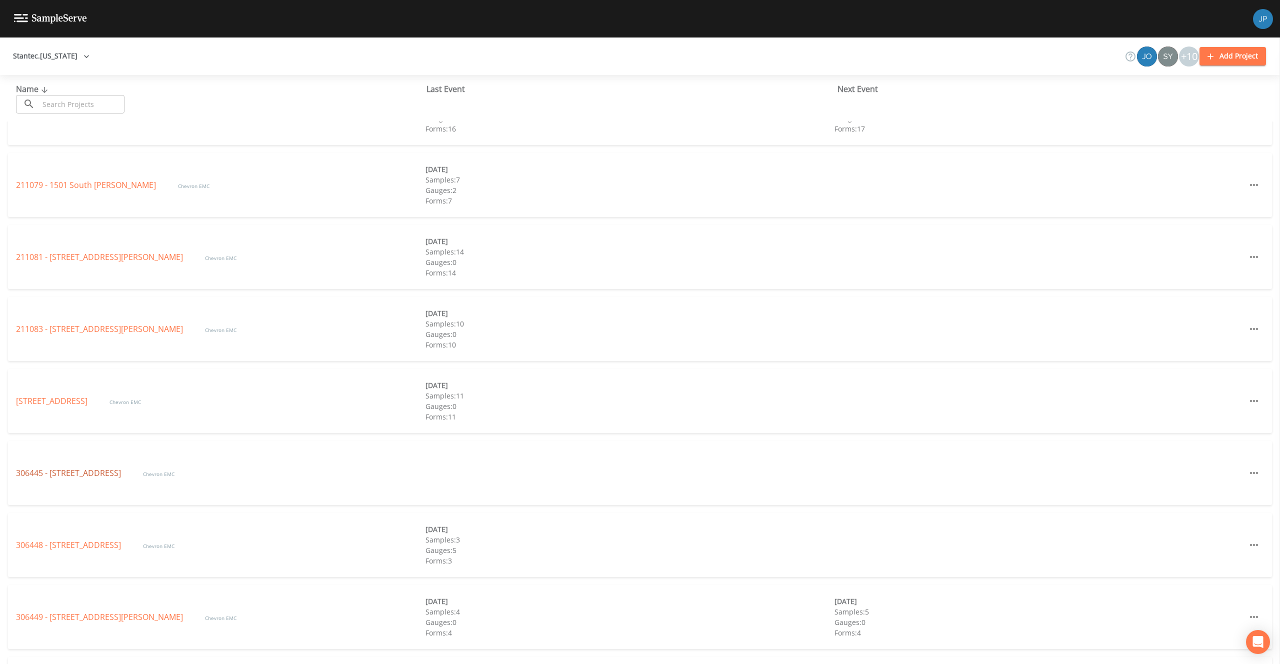
click at [64, 477] on link "306445 - [STREET_ADDRESS]" at bounding box center [69, 472] width 107 height 11
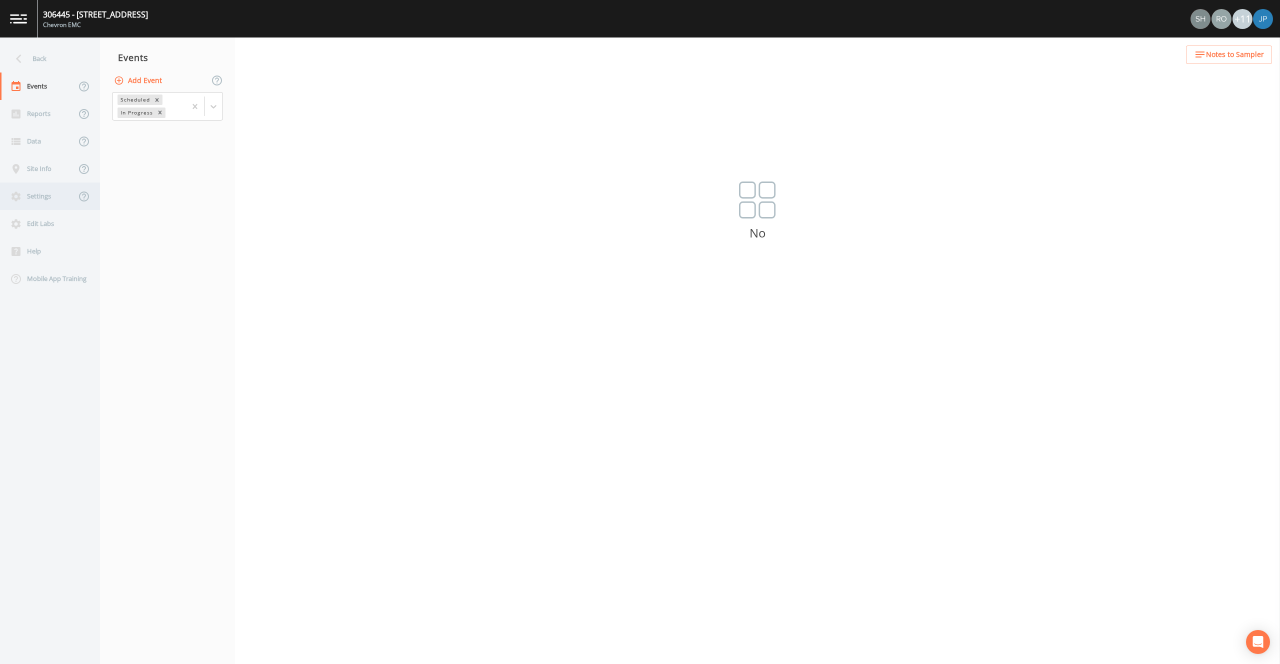
click at [50, 202] on div "Settings" at bounding box center [38, 195] width 76 height 27
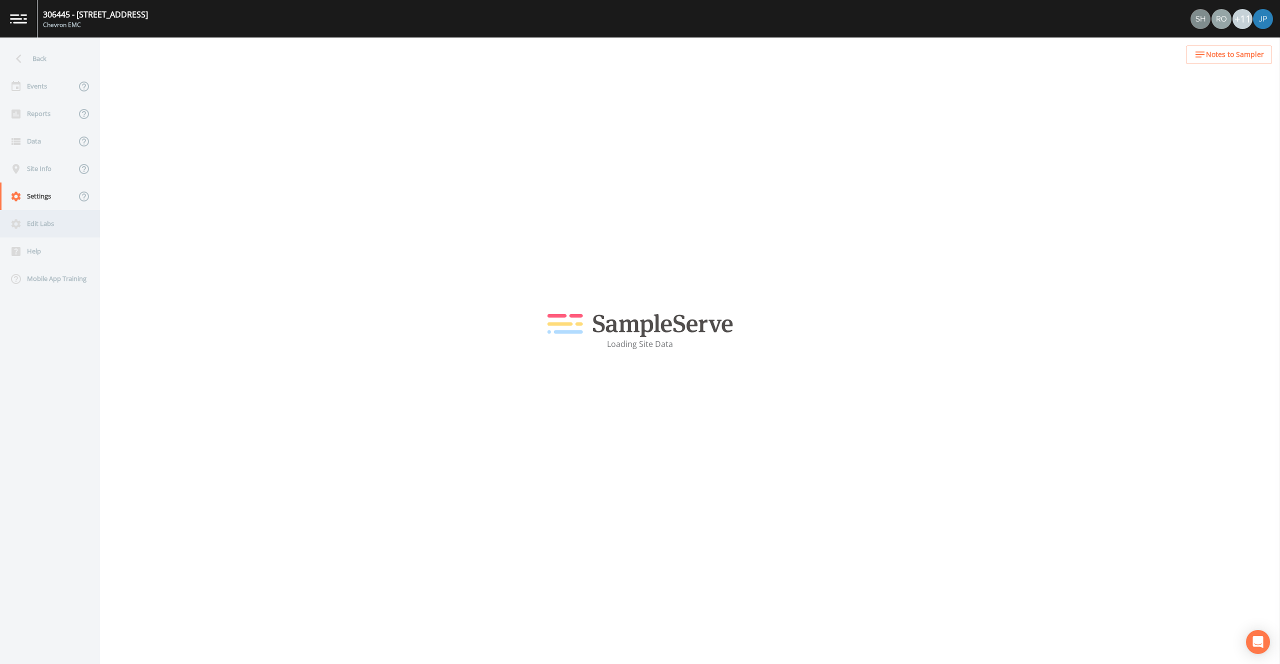
select select "2bfc9921-07cb-448e-a2bb-0a2701ef13fb"
select select "United States"
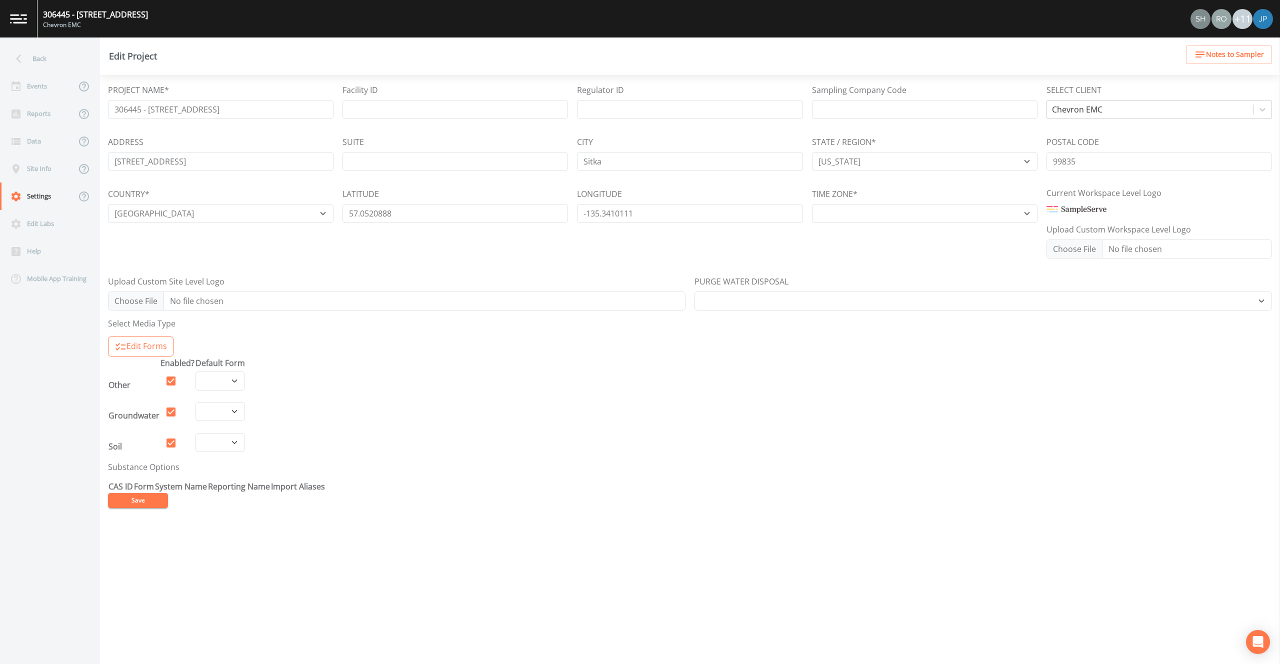
select select "US/Alaska"
select select "8faee006-8b36-41da-9341-6602a55c96d7"
select select "a90dcfc5-f476-442c-af6c-7cac625a7e50"
click at [23, 59] on icon at bounding box center [18, 58] width 17 height 17
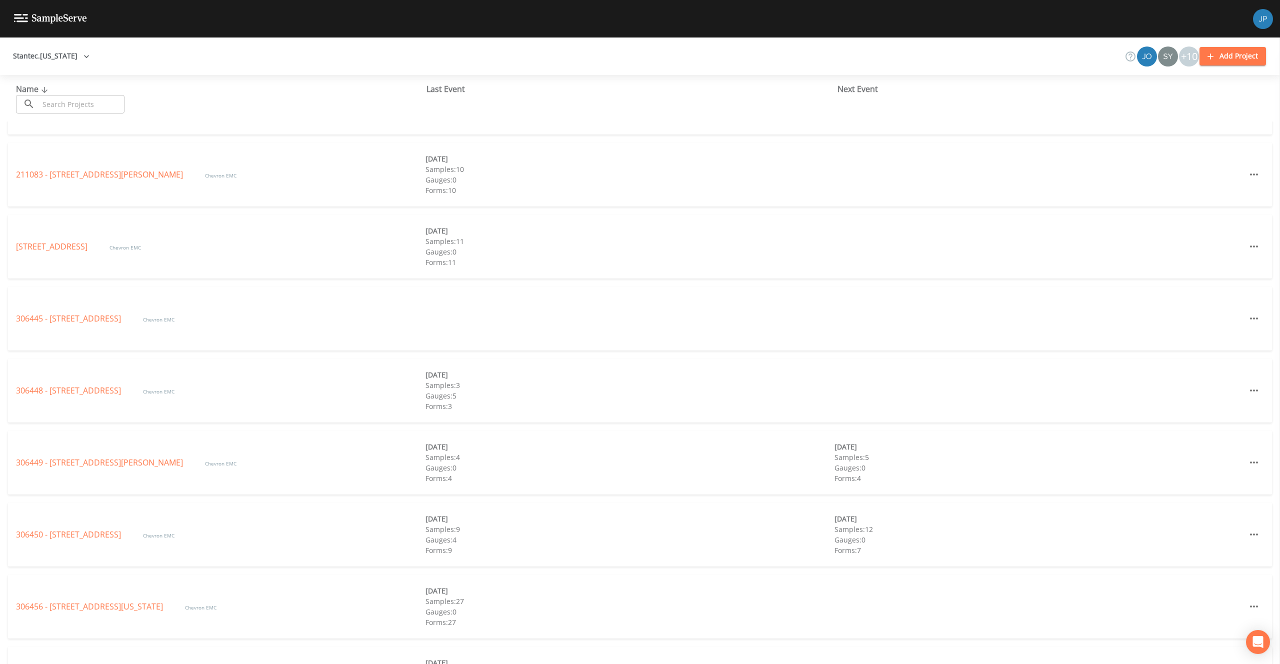
scroll to position [280, 0]
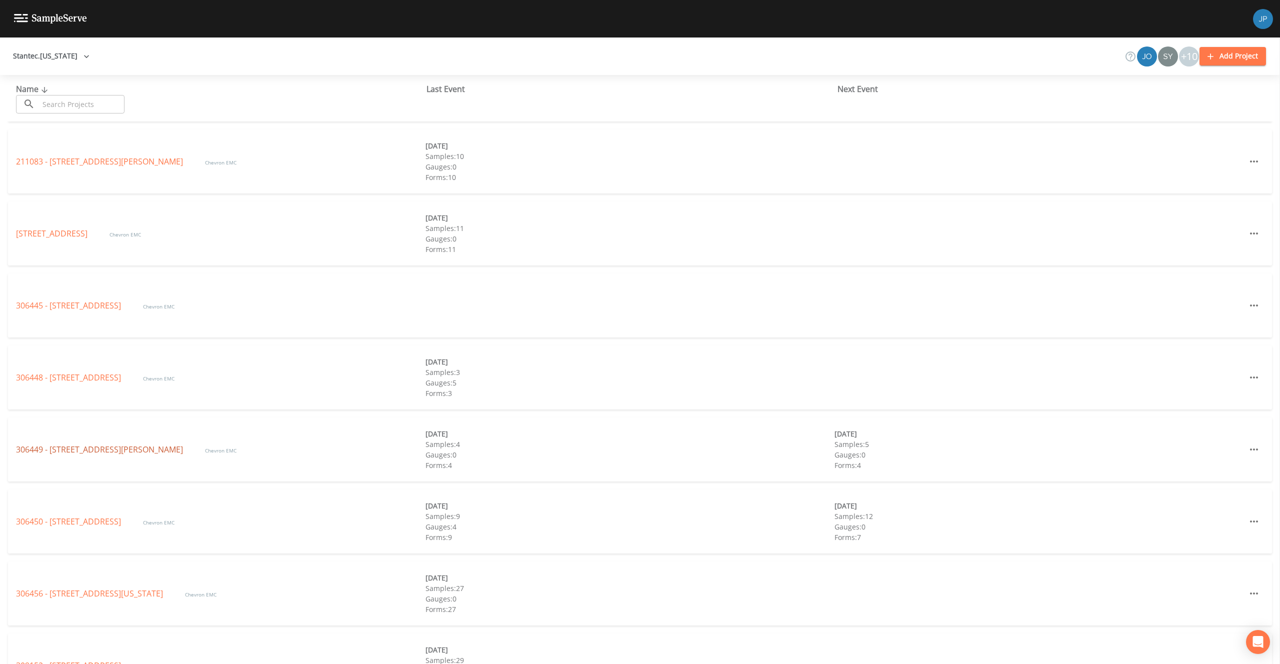
click at [95, 444] on link "306449 - 2730 Spenard Rd." at bounding box center [100, 449] width 169 height 11
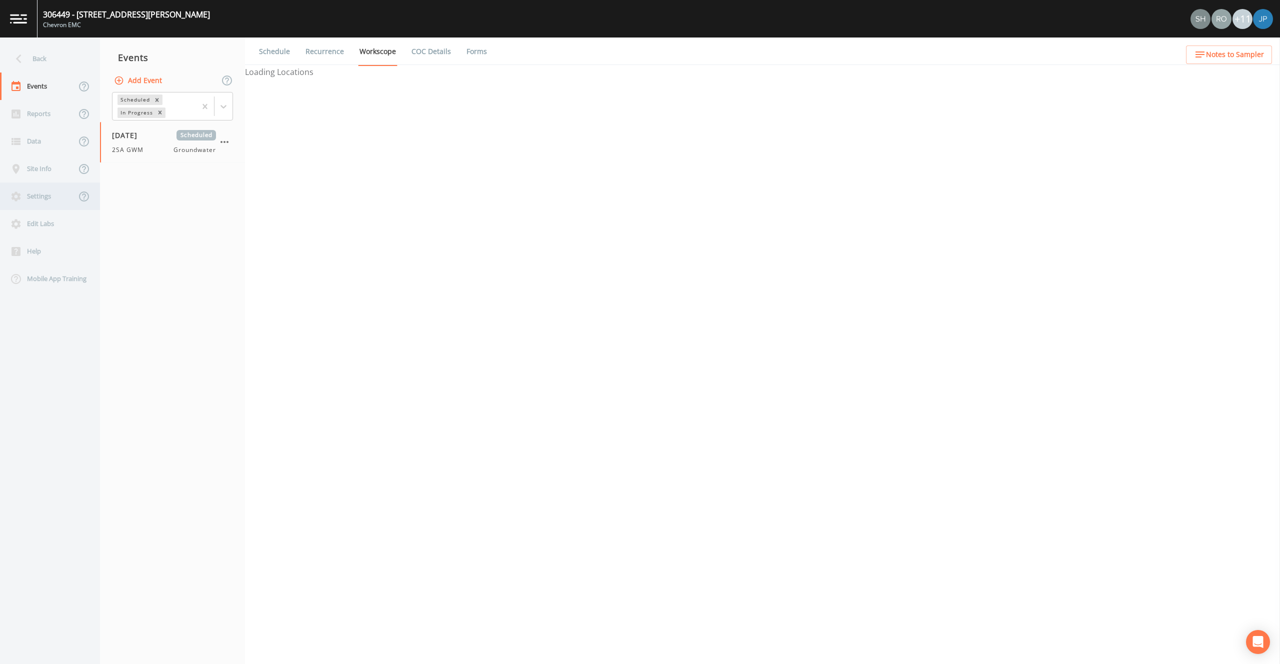
click at [40, 200] on div "Settings" at bounding box center [38, 195] width 76 height 27
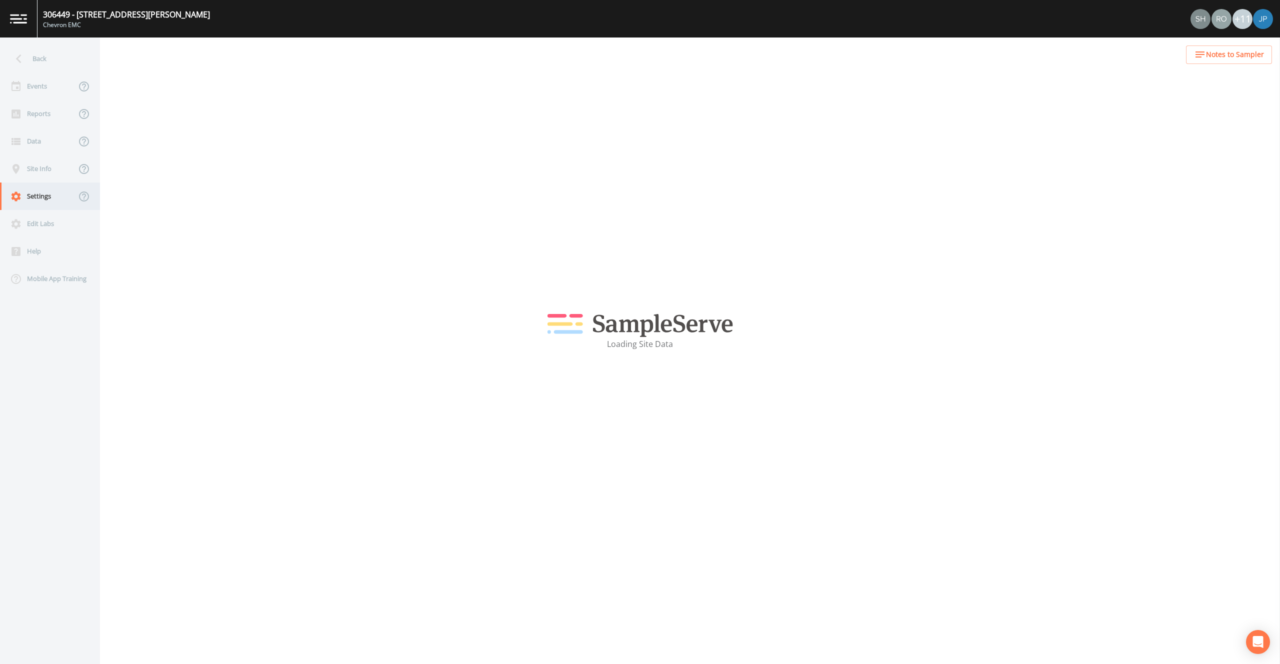
select select "2bfc9921-07cb-448e-a2bb-0a2701ef13fb"
select select "United States"
select select "US/Alaska"
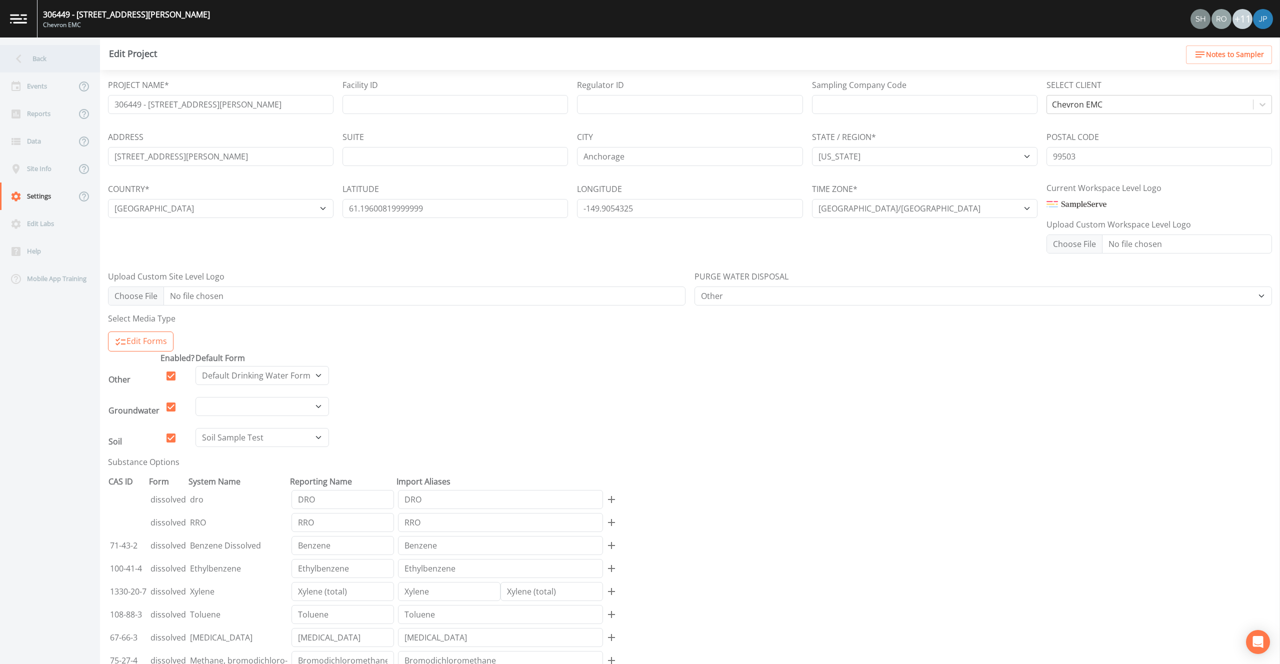
click at [21, 58] on icon at bounding box center [18, 58] width 17 height 17
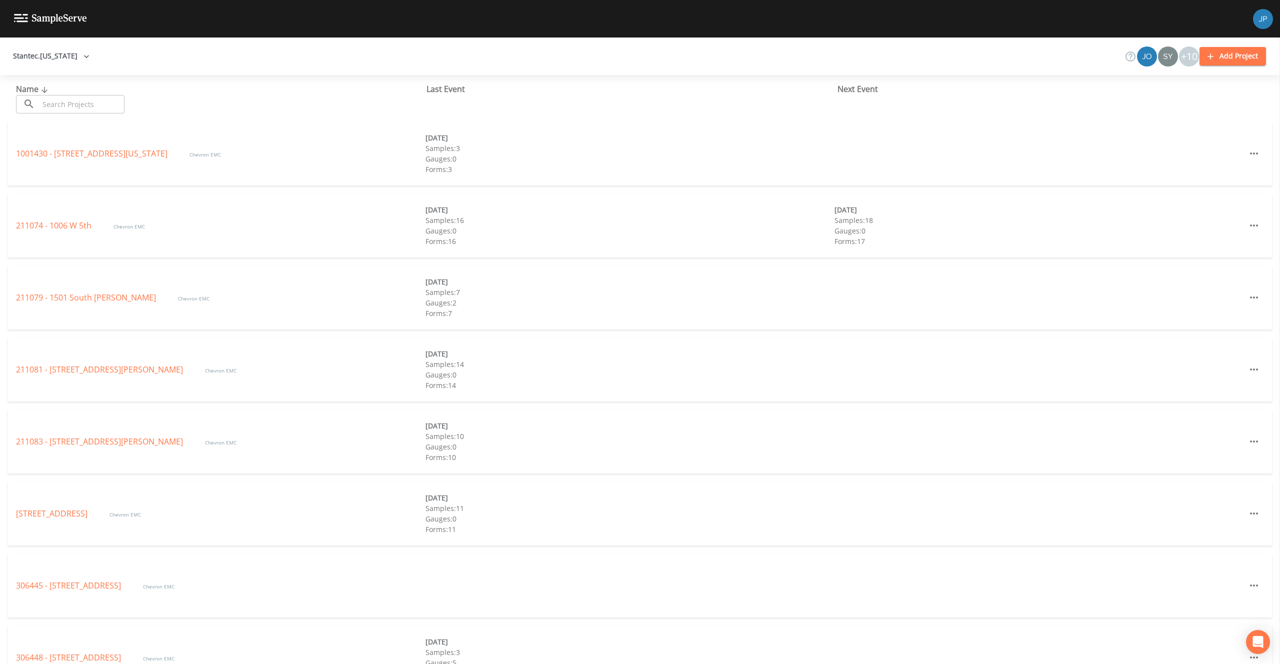
scroll to position [204, 0]
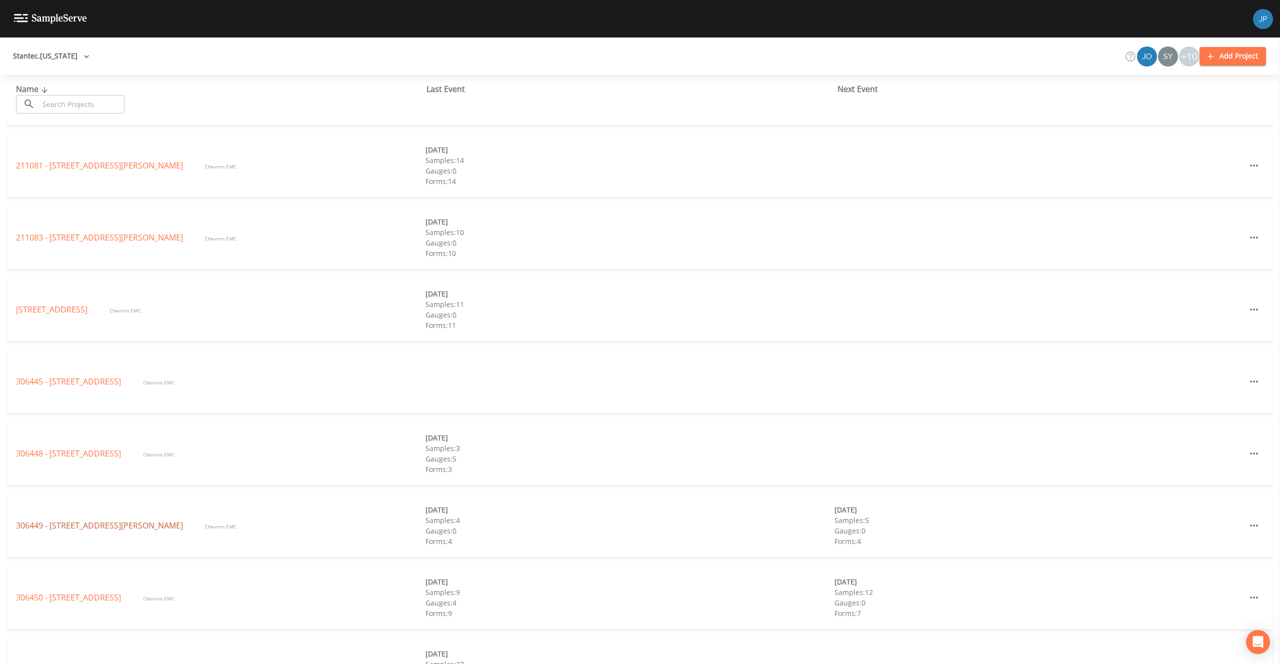
click at [67, 525] on link "306449 - 2730 Spenard Rd." at bounding box center [100, 525] width 169 height 11
select select "4f082be6-97a7-4f70-a81f-c26a4e896ad7"
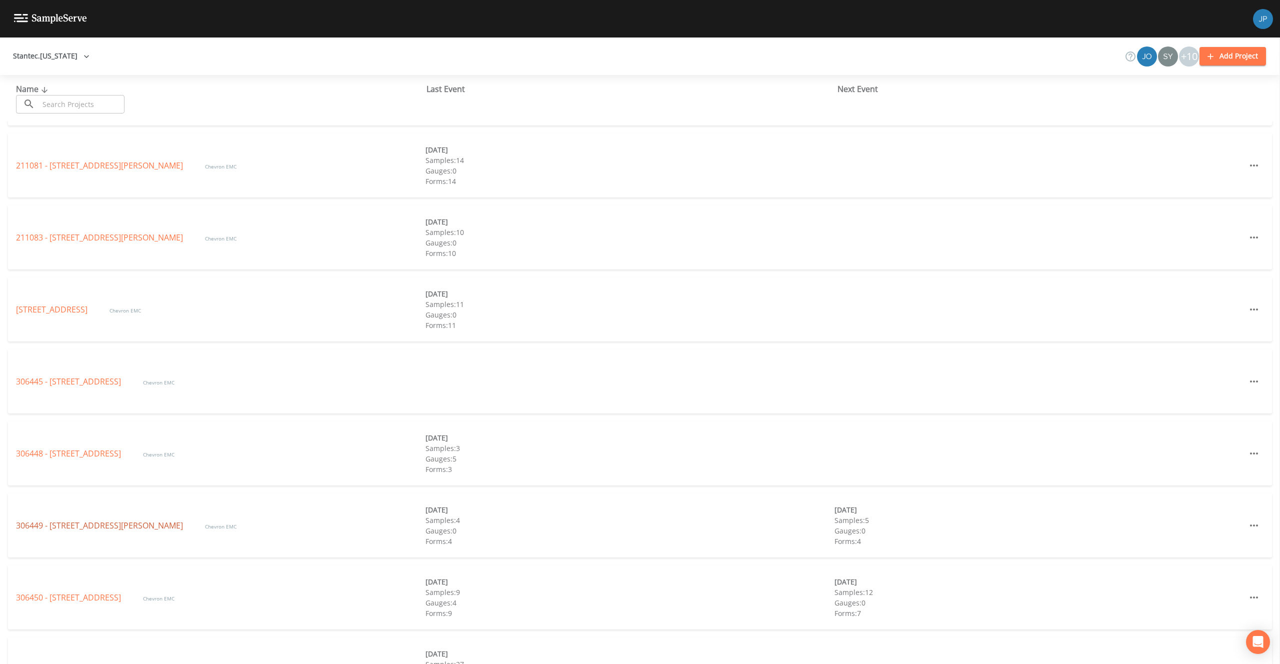
select select "4f082be6-97a7-4f70-a81f-c26a4e896ad7"
select select "035f2113-f4d4-46ca-b8e0-034d38380676"
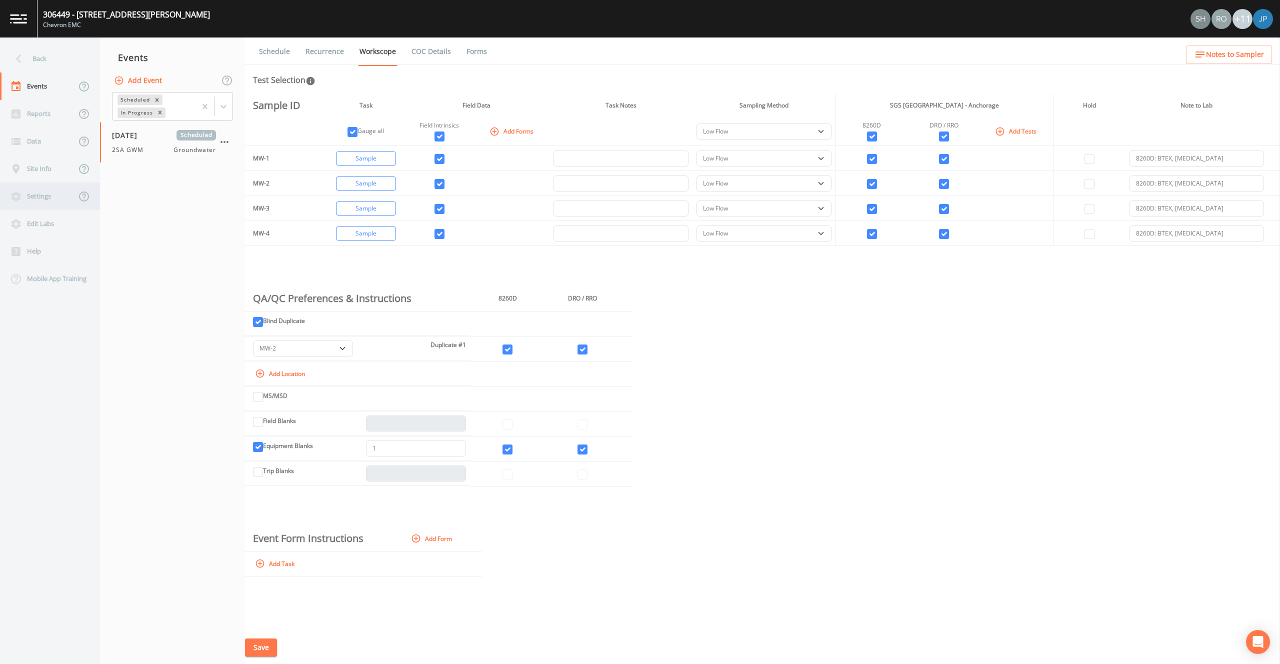
click at [44, 198] on div "Settings" at bounding box center [38, 195] width 76 height 27
select select "2bfc9921-07cb-448e-a2bb-0a2701ef13fb"
select select "United States"
select select "US/Alaska"
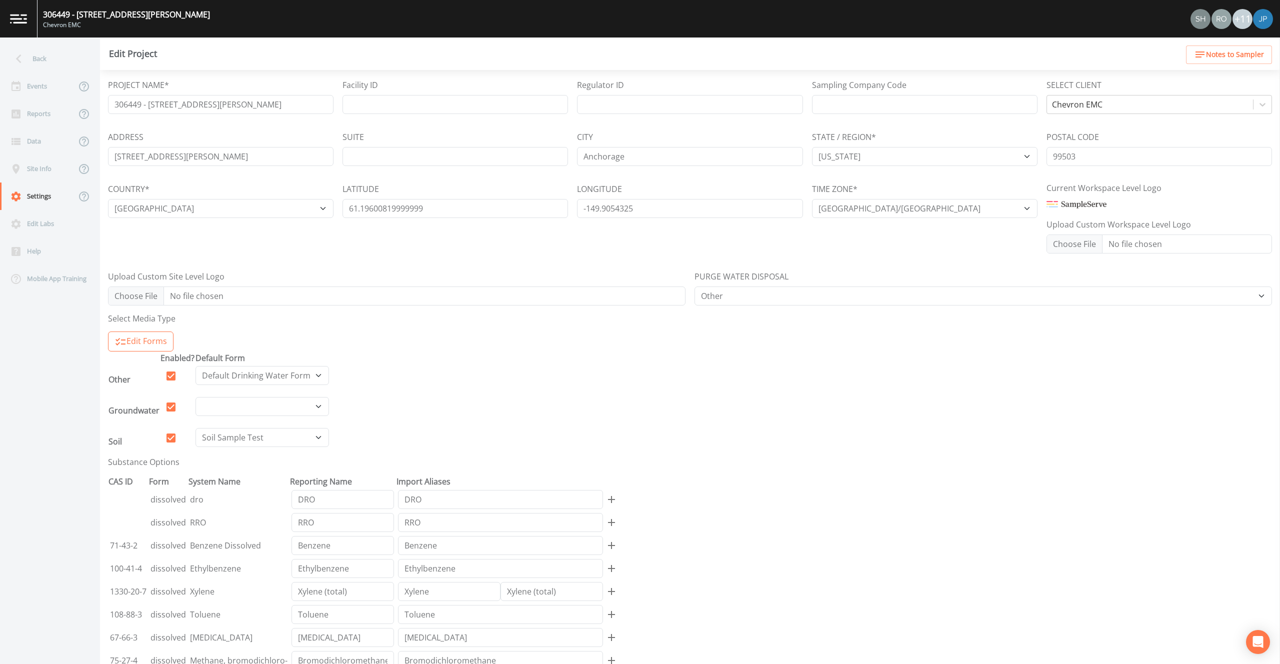
scroll to position [13, 0]
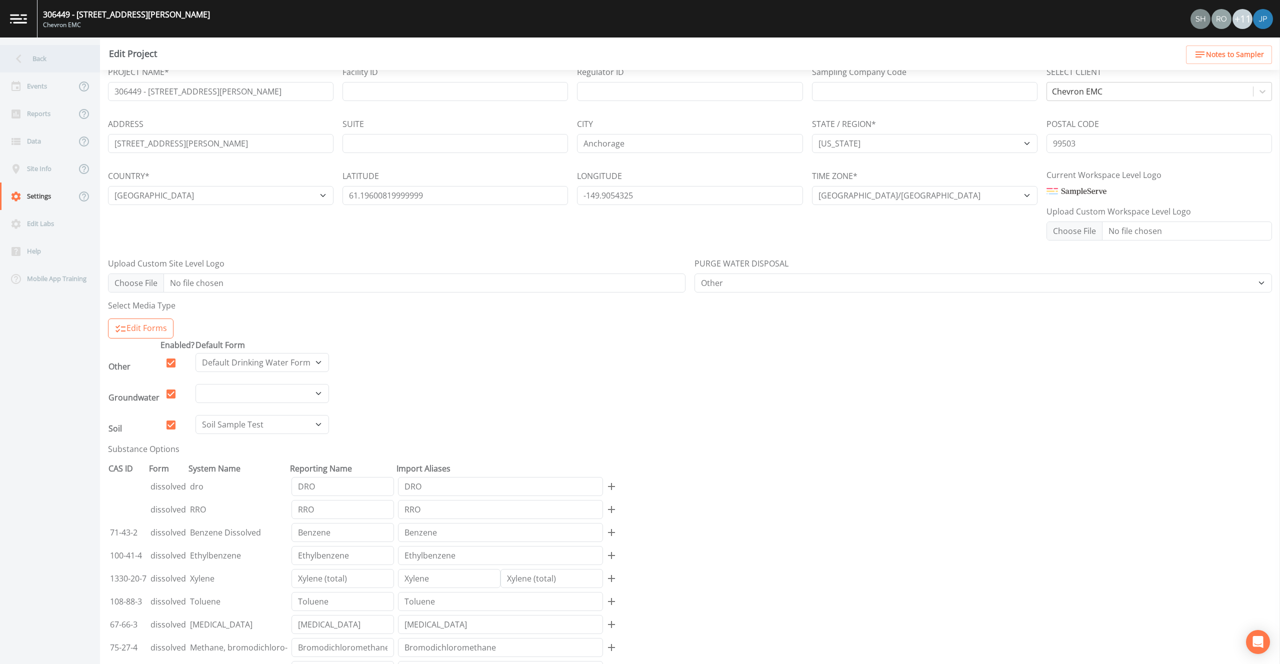
click at [33, 58] on div "Back" at bounding box center [45, 58] width 90 height 27
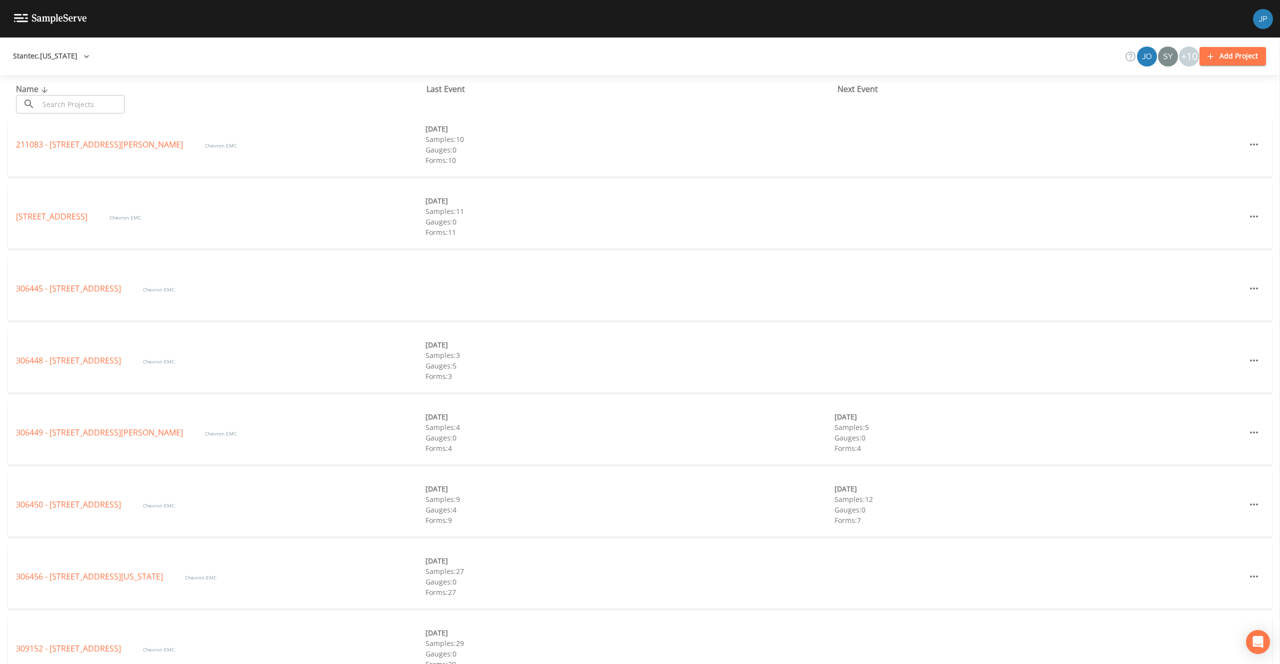
scroll to position [324, 0]
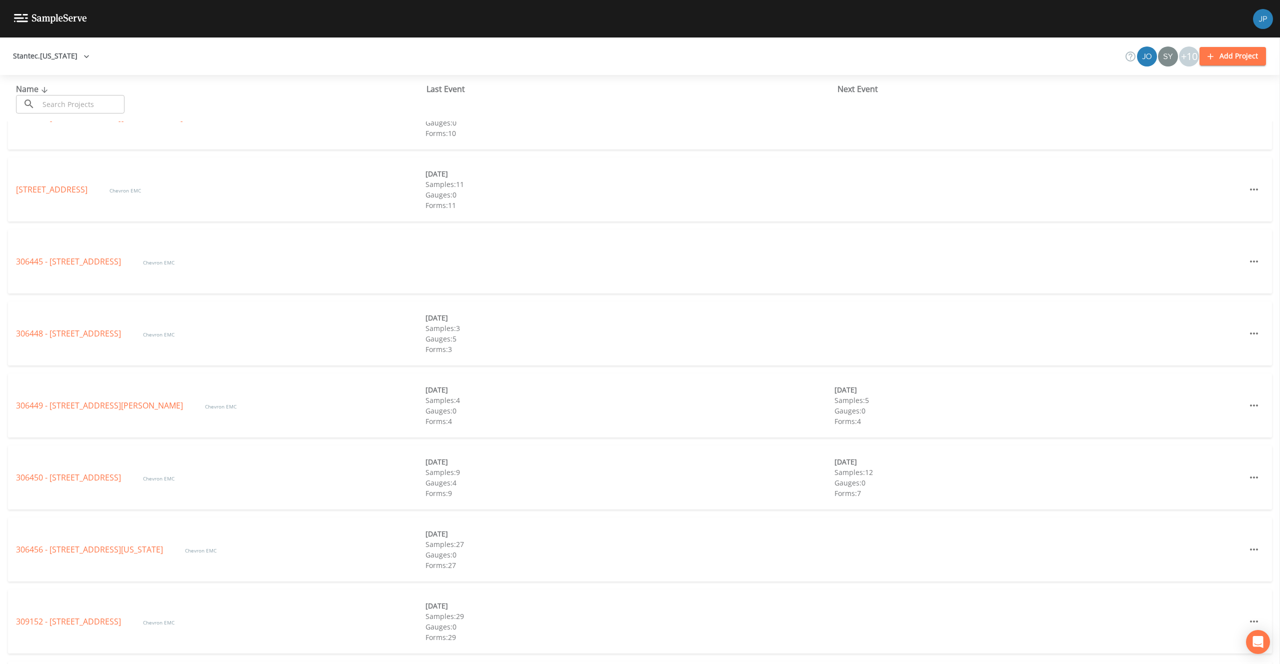
click at [92, 483] on div "306450 - 4351 Old International Airport Rd. Chevron EMC" at bounding box center [220, 477] width 409 height 12
click at [92, 480] on link "306450 - 4351 Old International Airport Rd." at bounding box center [69, 477] width 107 height 11
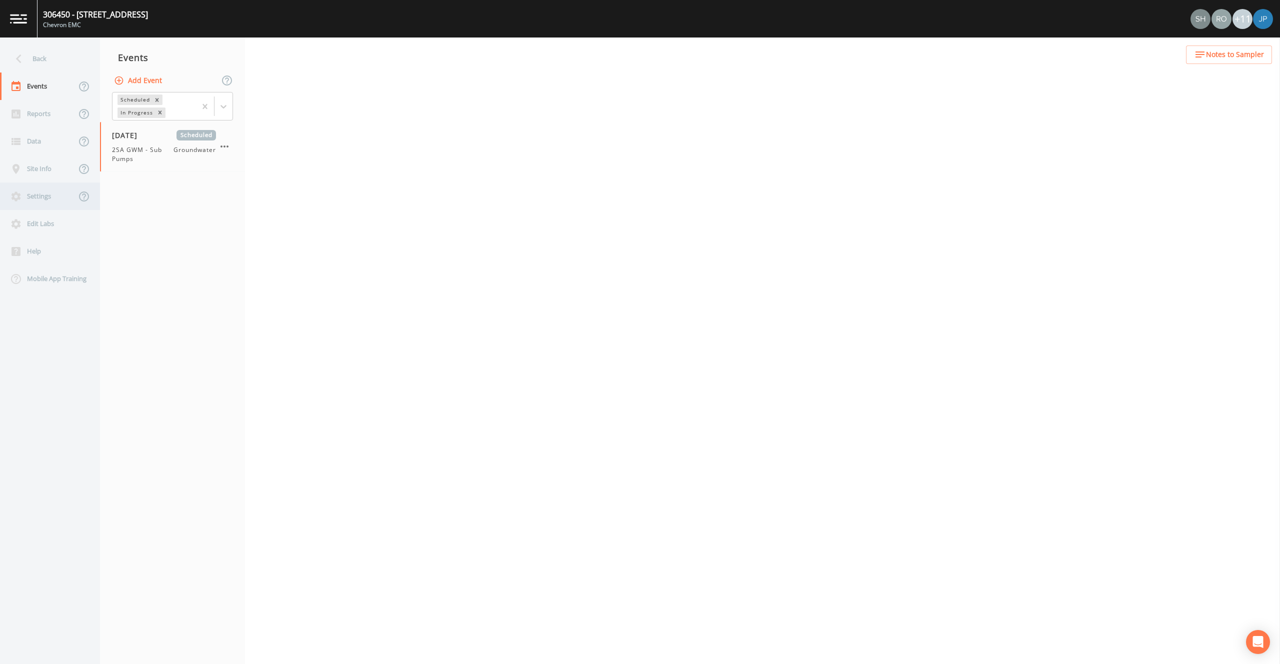
click at [46, 194] on div "Settings" at bounding box center [38, 195] width 76 height 27
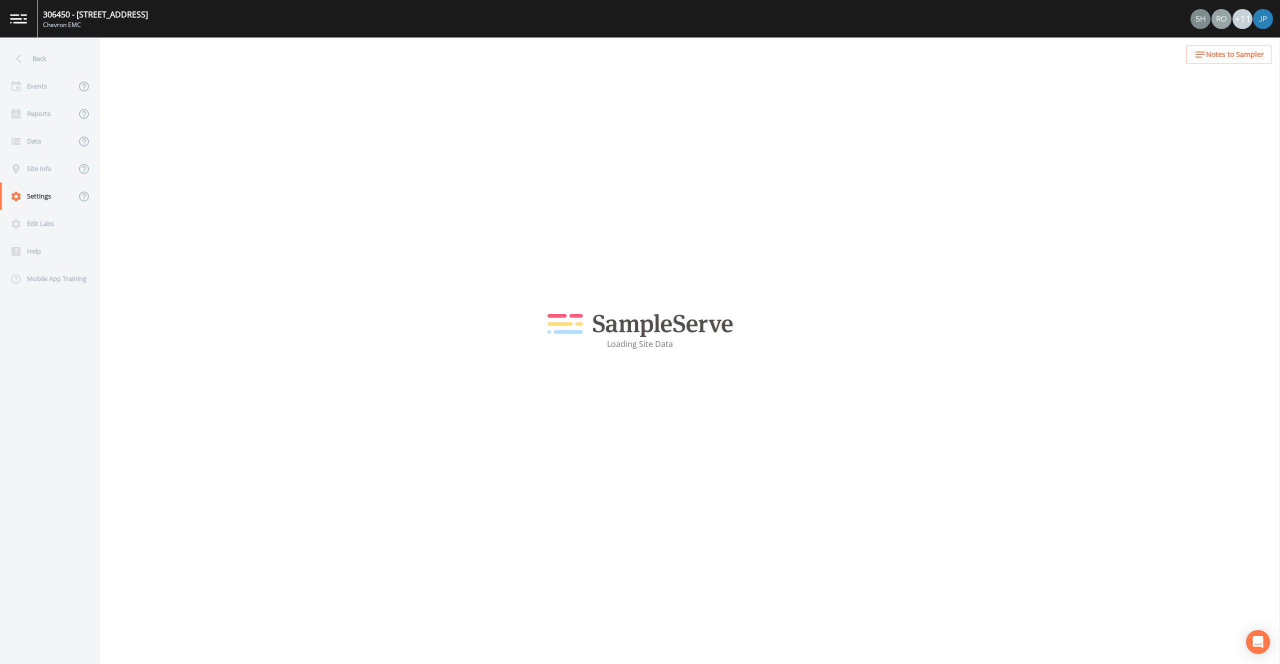
select select "2bfc9921-07cb-448e-a2bb-0a2701ef13fb"
select select "United States"
select select "US/Alaska"
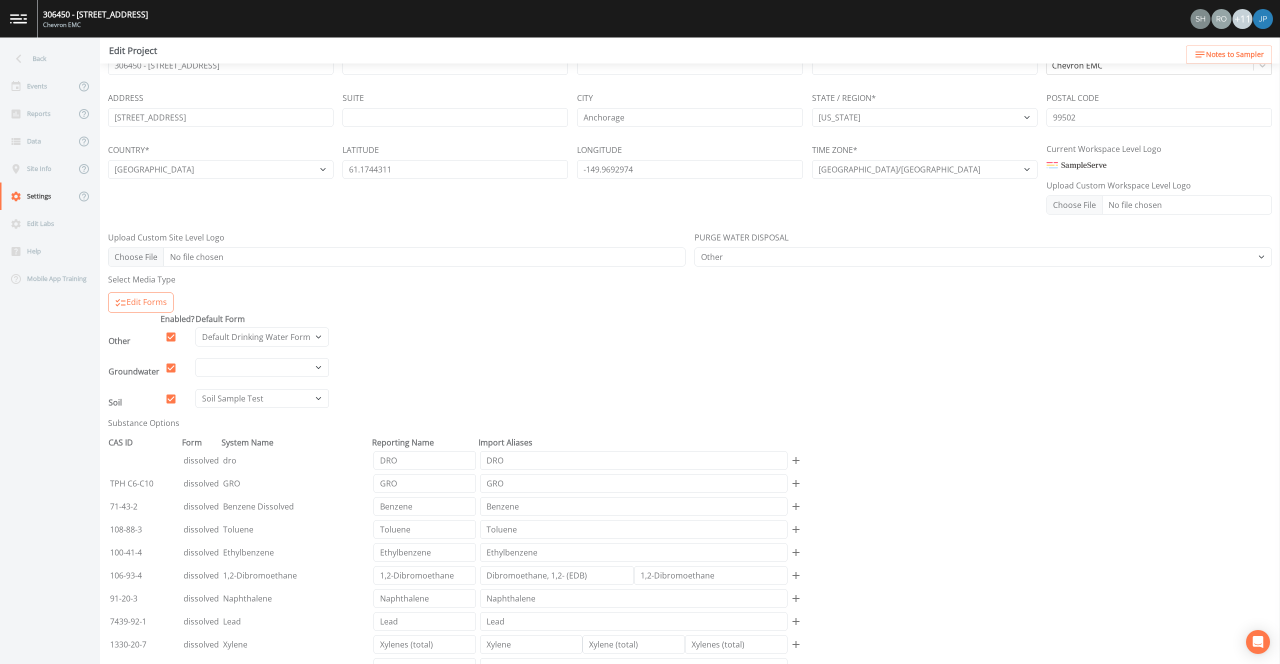
scroll to position [45, 0]
